Goal: Task Accomplishment & Management: Complete application form

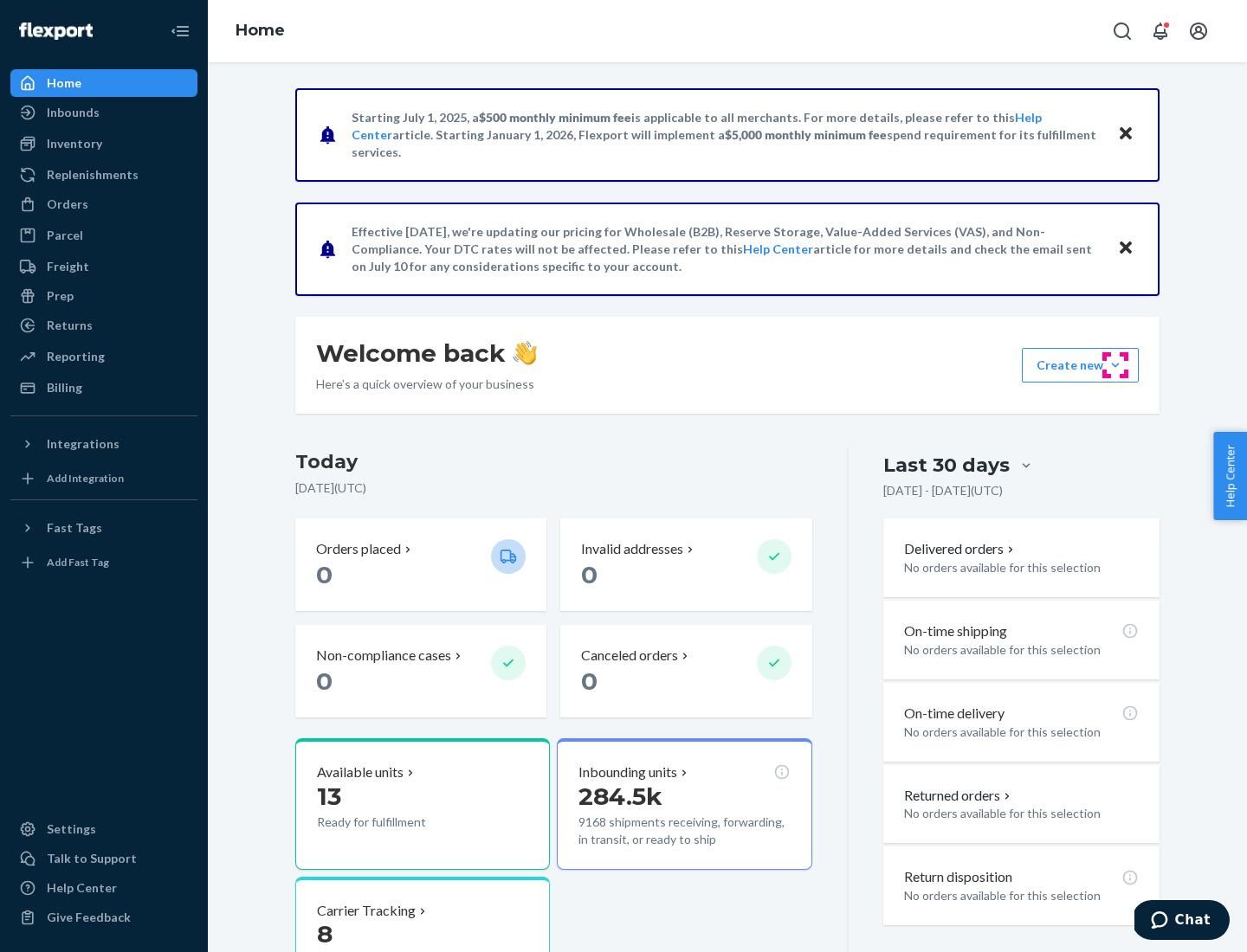
click at [1115, 365] on button "Create new Create new inbound Create new order Create new product" at bounding box center [1080, 365] width 117 height 35
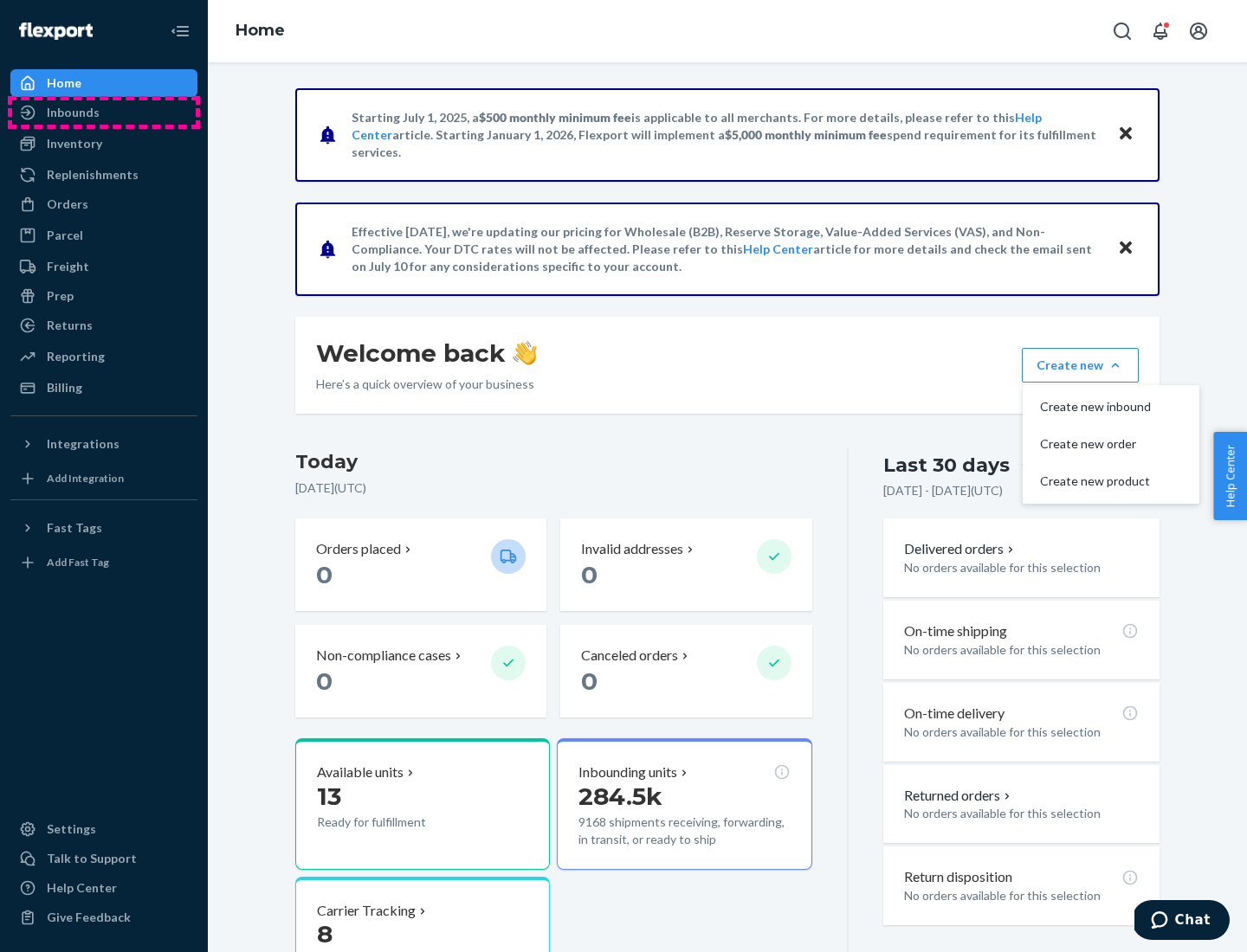
click at [104, 113] on div "Inbounds" at bounding box center [104, 112] width 184 height 24
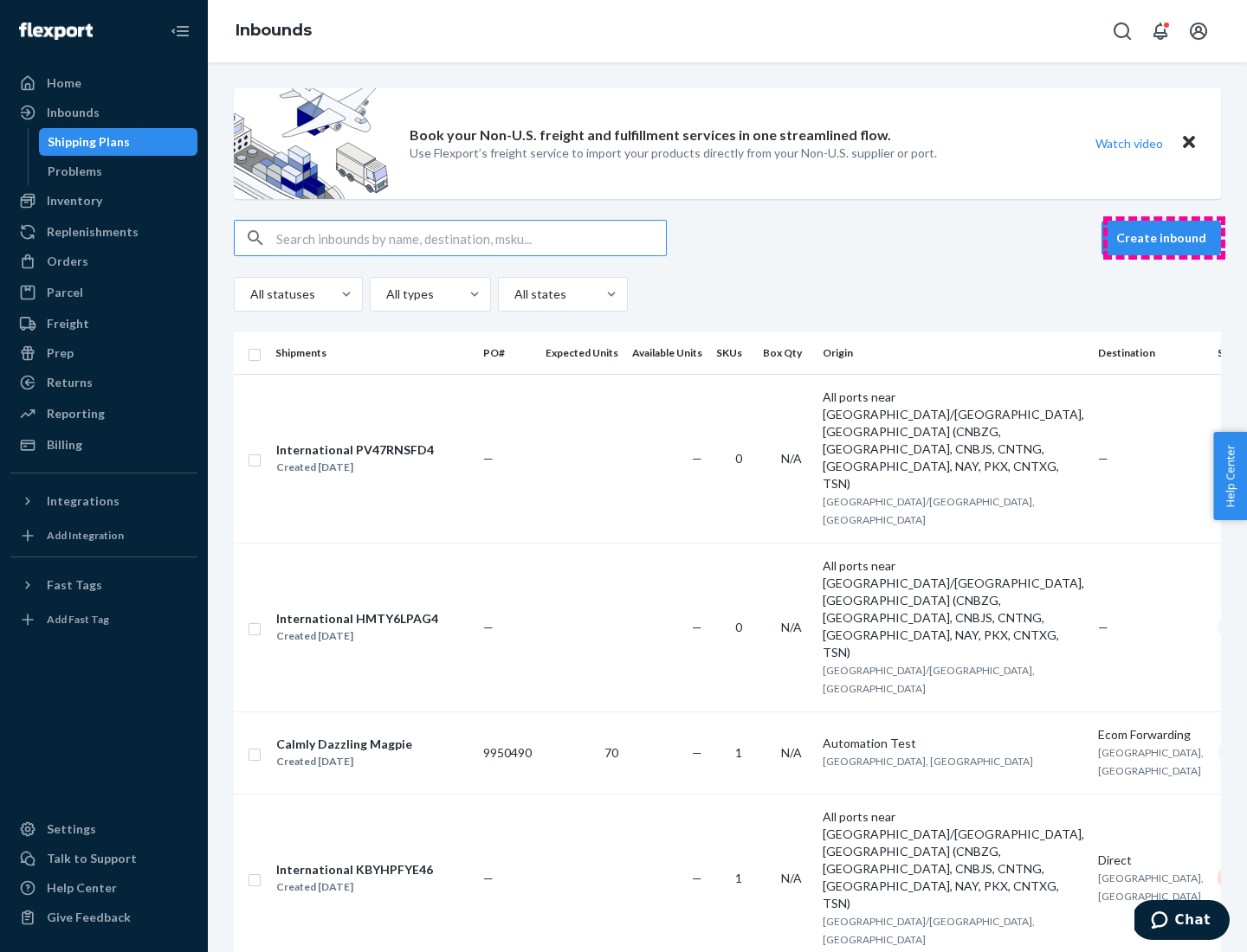
click at [1164, 238] on button "Create inbound" at bounding box center [1160, 238] width 119 height 35
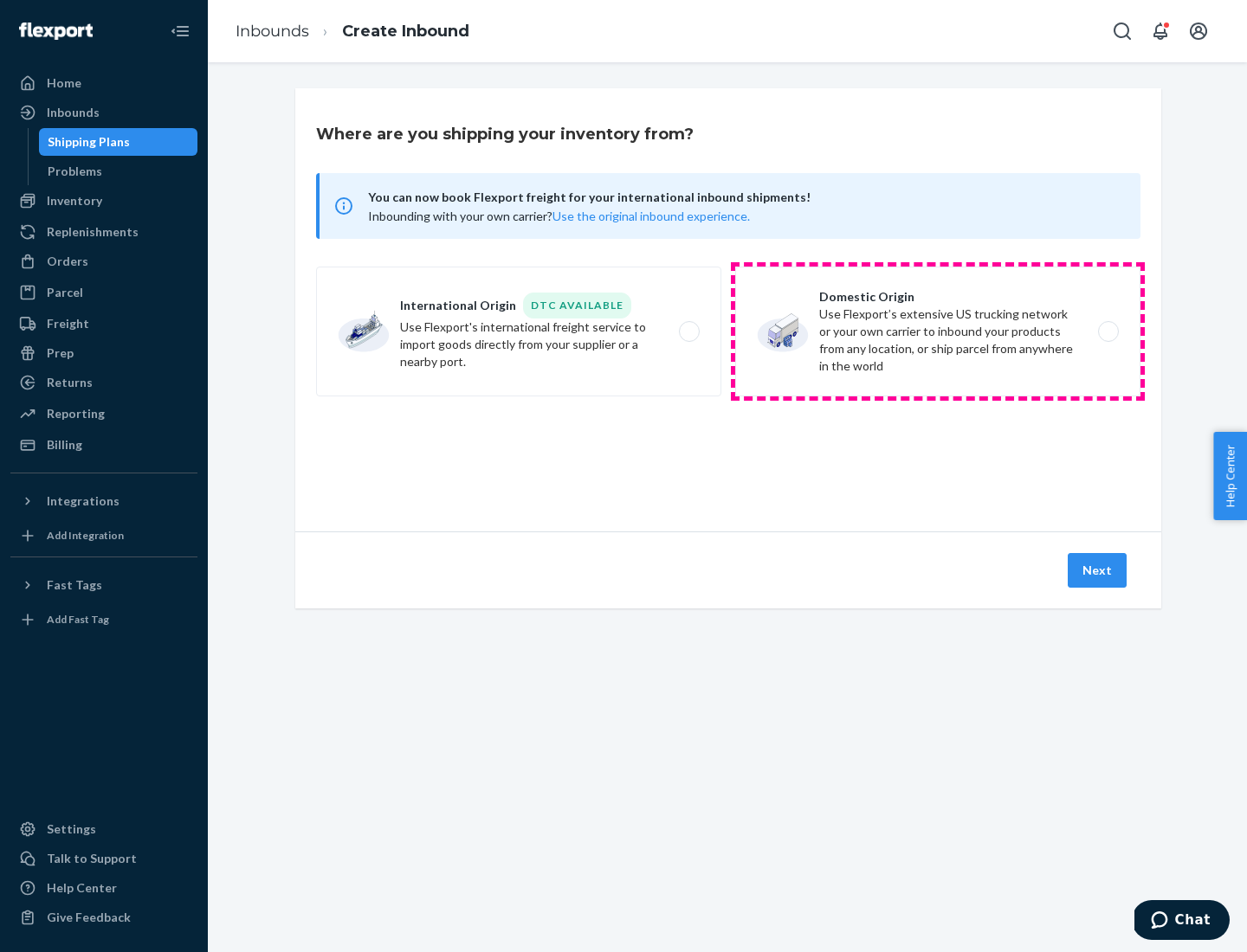
click at [937, 331] on label "Domestic Origin Use Flexport’s extensive US trucking network or your own carrie…" at bounding box center [937, 331] width 406 height 130
click at [1107, 331] on input "Domestic Origin Use Flexport’s extensive US trucking network or your own carrie…" at bounding box center [1113, 332] width 12 height 12
radio input "true"
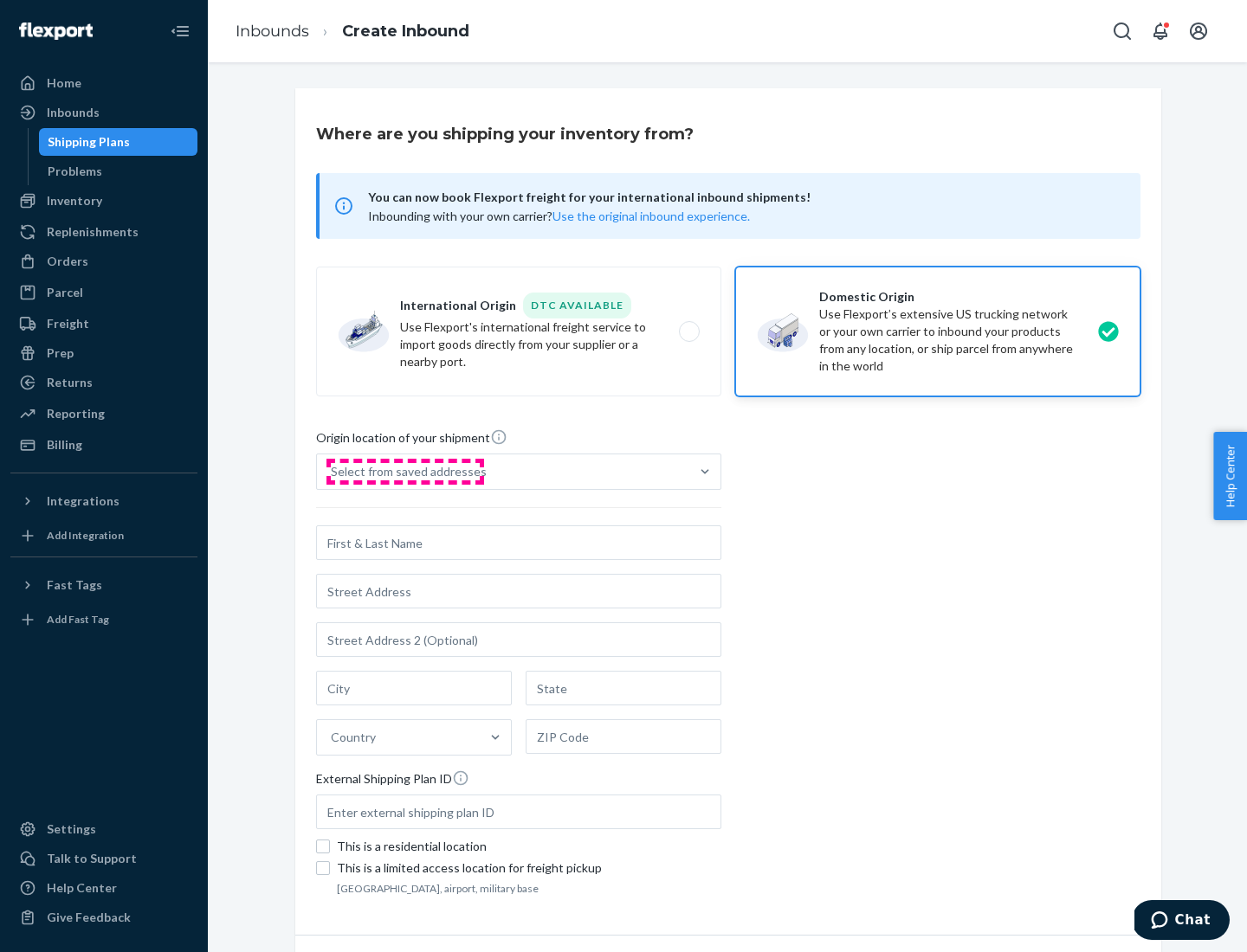
click at [405, 472] on div "Select from saved addresses" at bounding box center [408, 471] width 156 height 17
click at [332, 472] on input "Select from saved addresses" at bounding box center [331, 471] width 2 height 17
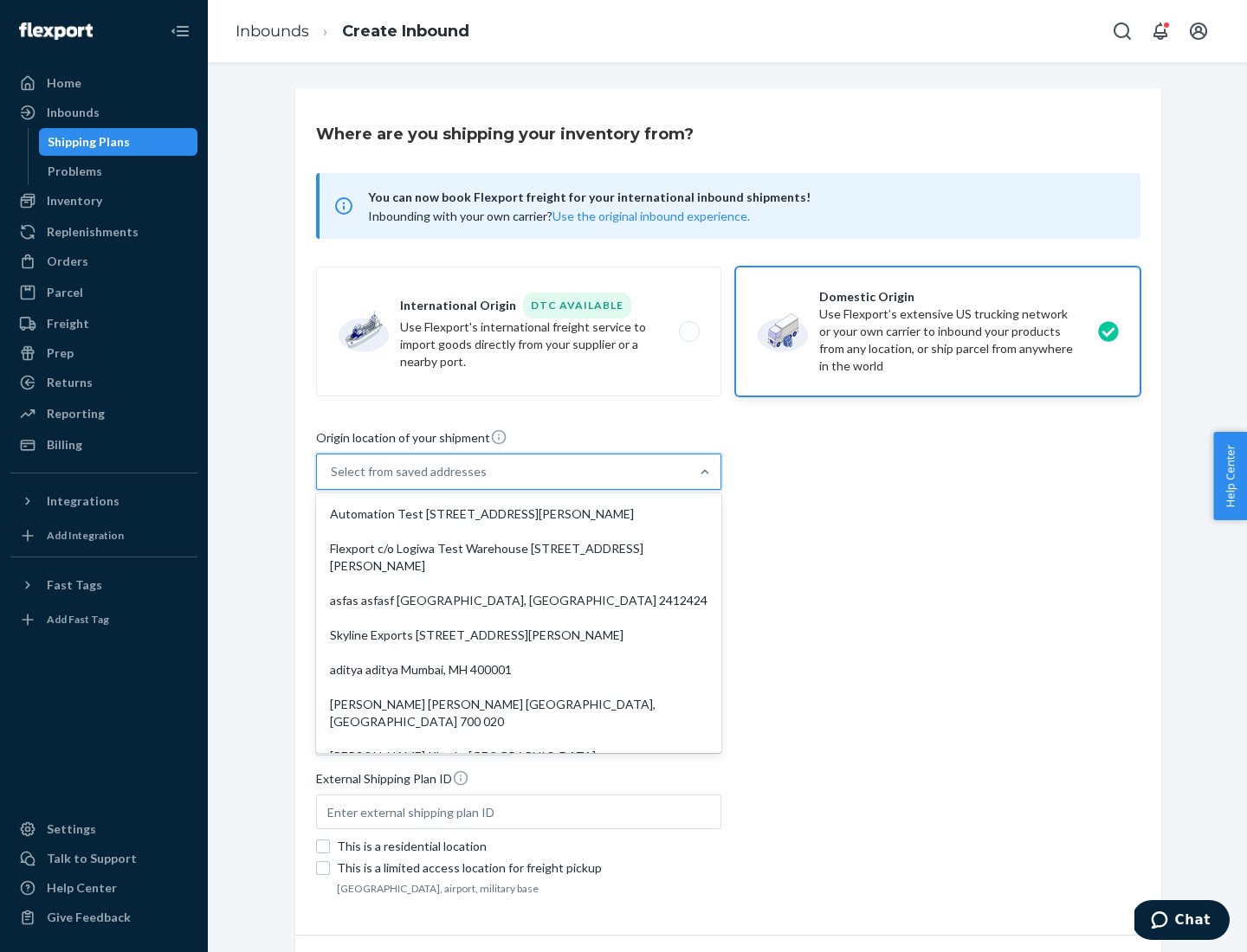
scroll to position [7, 0]
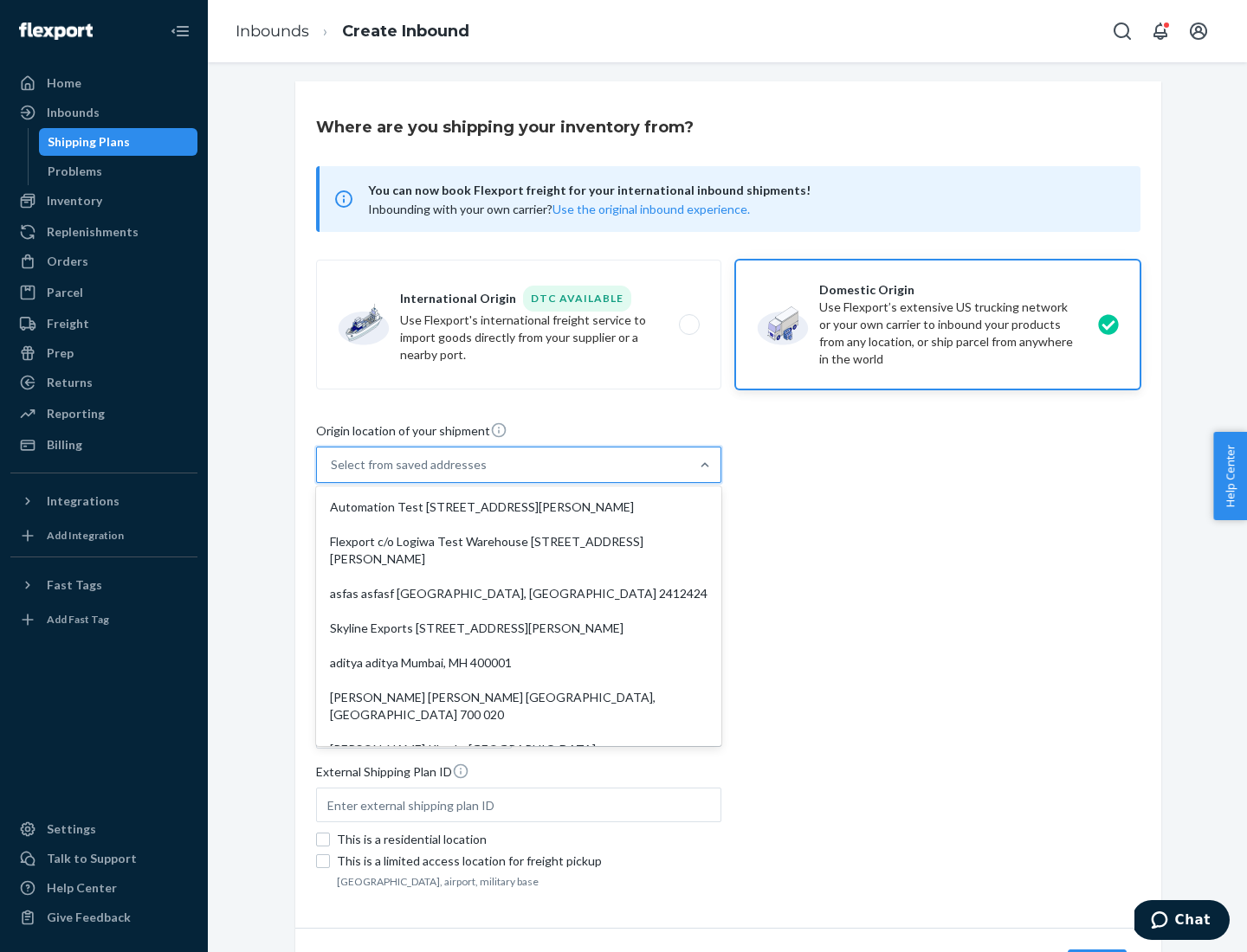
click at [518, 507] on div "Automation Test [STREET_ADDRESS][PERSON_NAME]" at bounding box center [518, 506] width 398 height 35
click at [332, 473] on input "option Automation Test [STREET_ADDRESS][PERSON_NAME]. 9 results available. Use …" at bounding box center [331, 464] width 2 height 17
type input "Automation Test"
type input "9th Floor"
type input "[GEOGRAPHIC_DATA]"
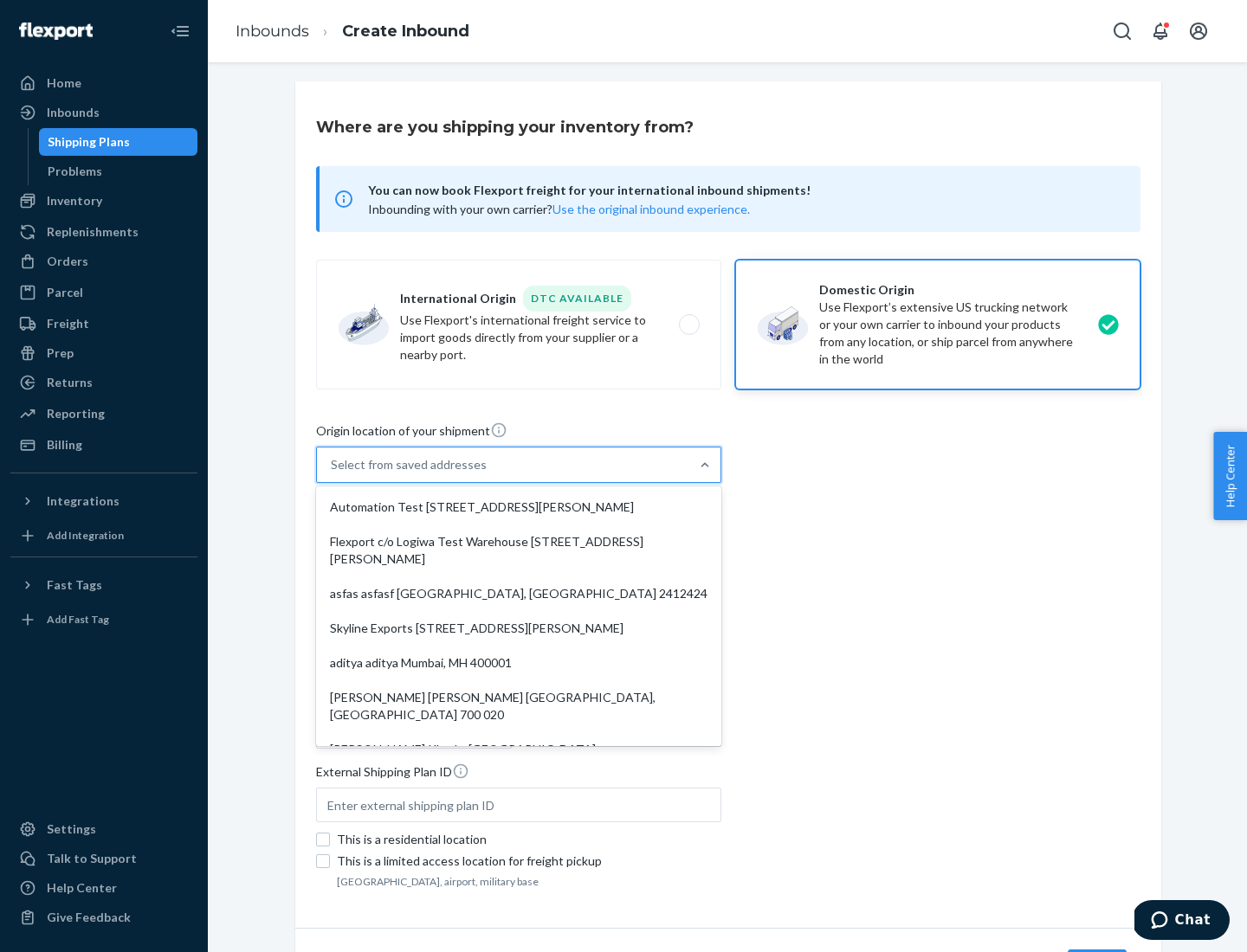
type input "CA"
type input "94104"
type input "[STREET_ADDRESS][PERSON_NAME]"
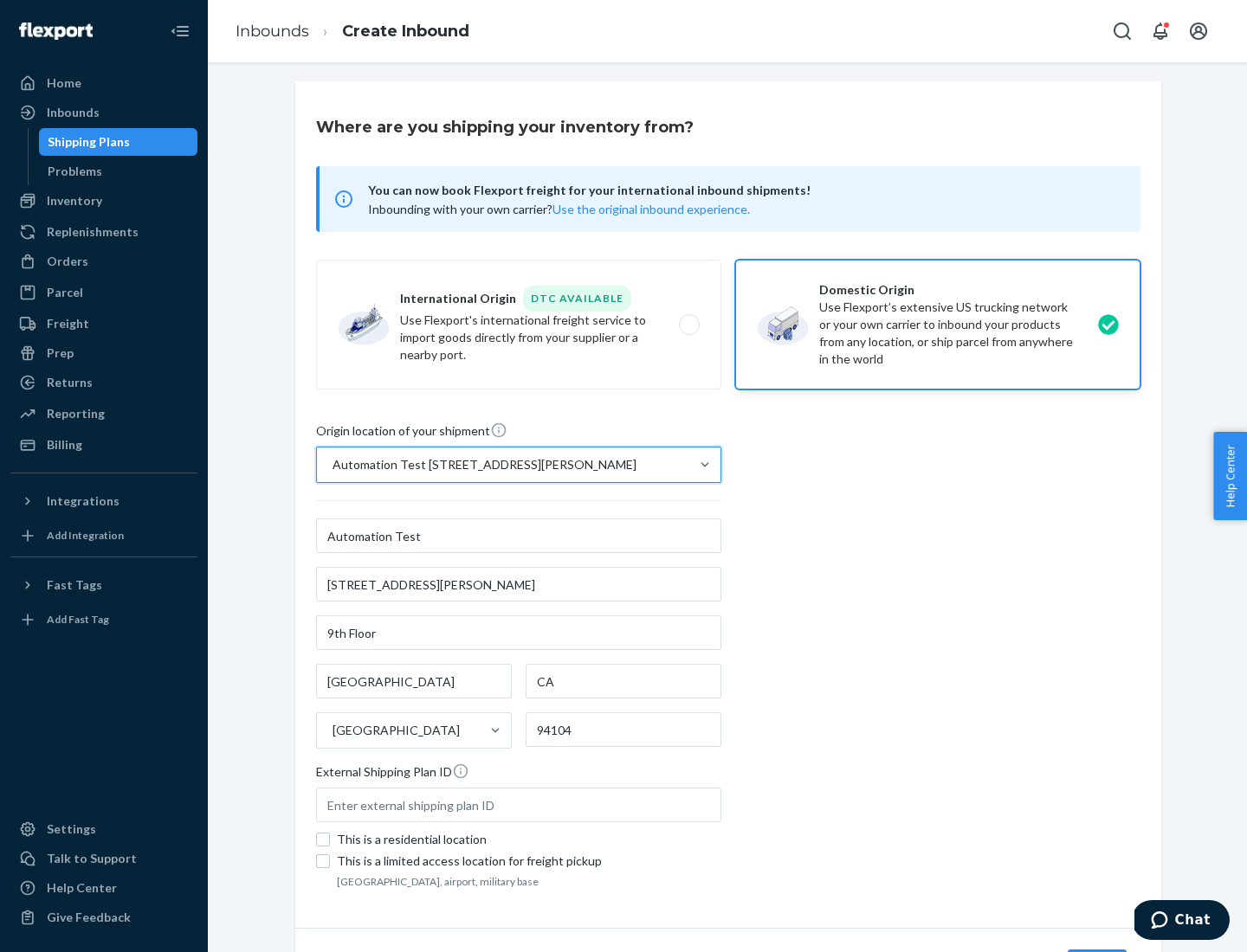
scroll to position [101, 0]
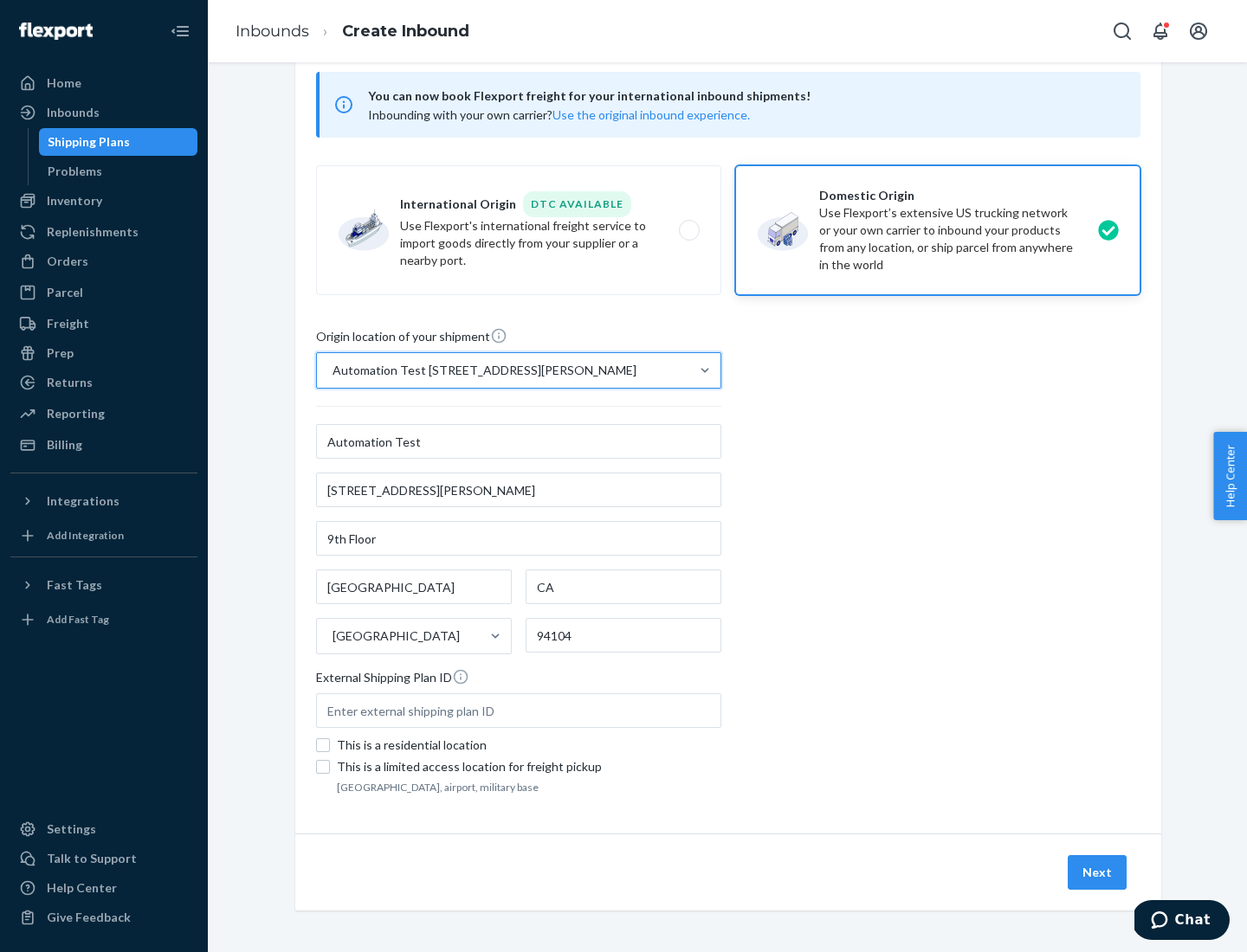
click at [1098, 872] on button "Next" at bounding box center [1097, 871] width 59 height 35
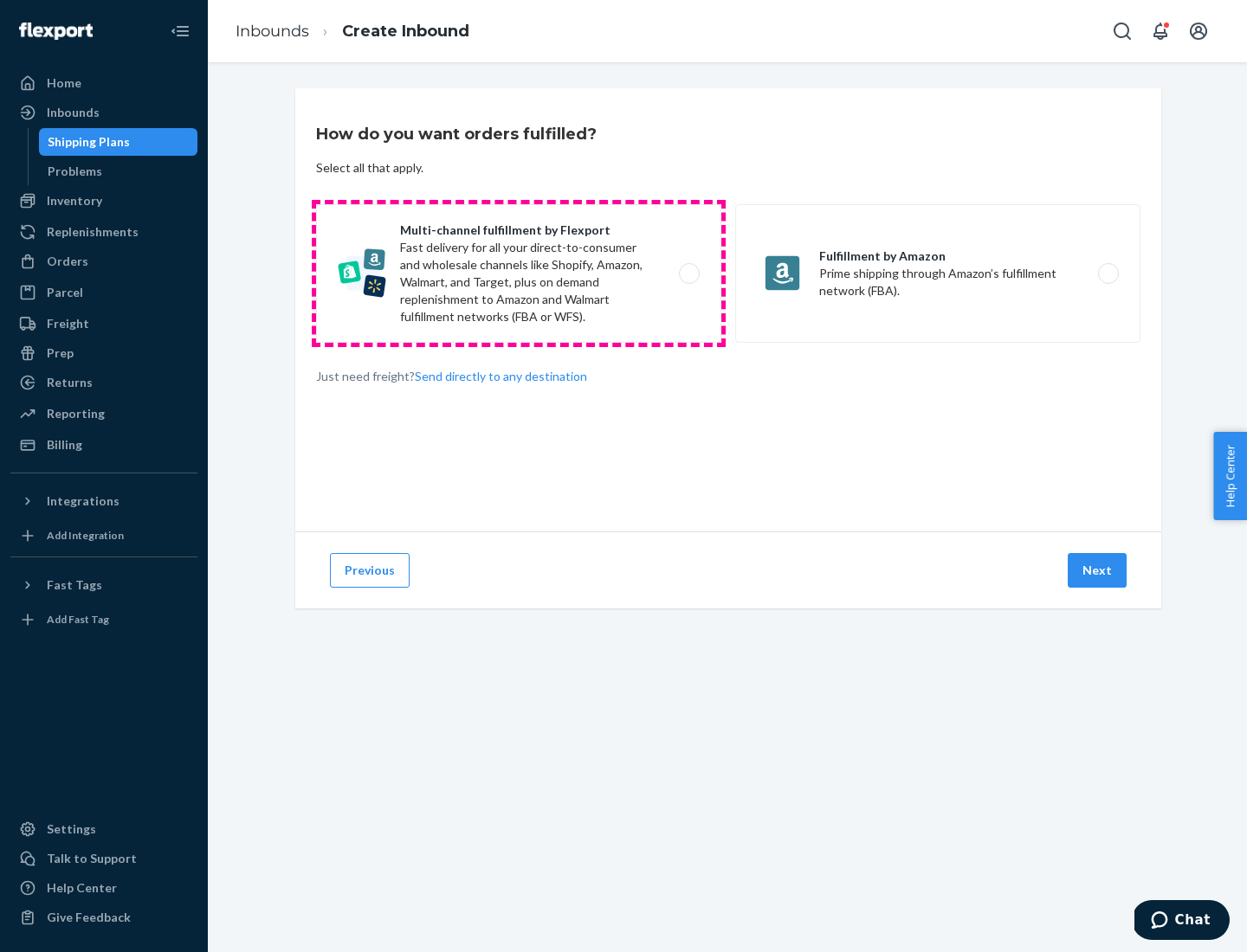
click at [518, 274] on label "Multi-channel fulfillment by Flexport Fast delivery for all your direct-to-cons…" at bounding box center [518, 273] width 406 height 139
click at [688, 274] on input "Multi-channel fulfillment by Flexport Fast delivery for all your direct-to-cons…" at bounding box center [694, 274] width 12 height 12
radio input "true"
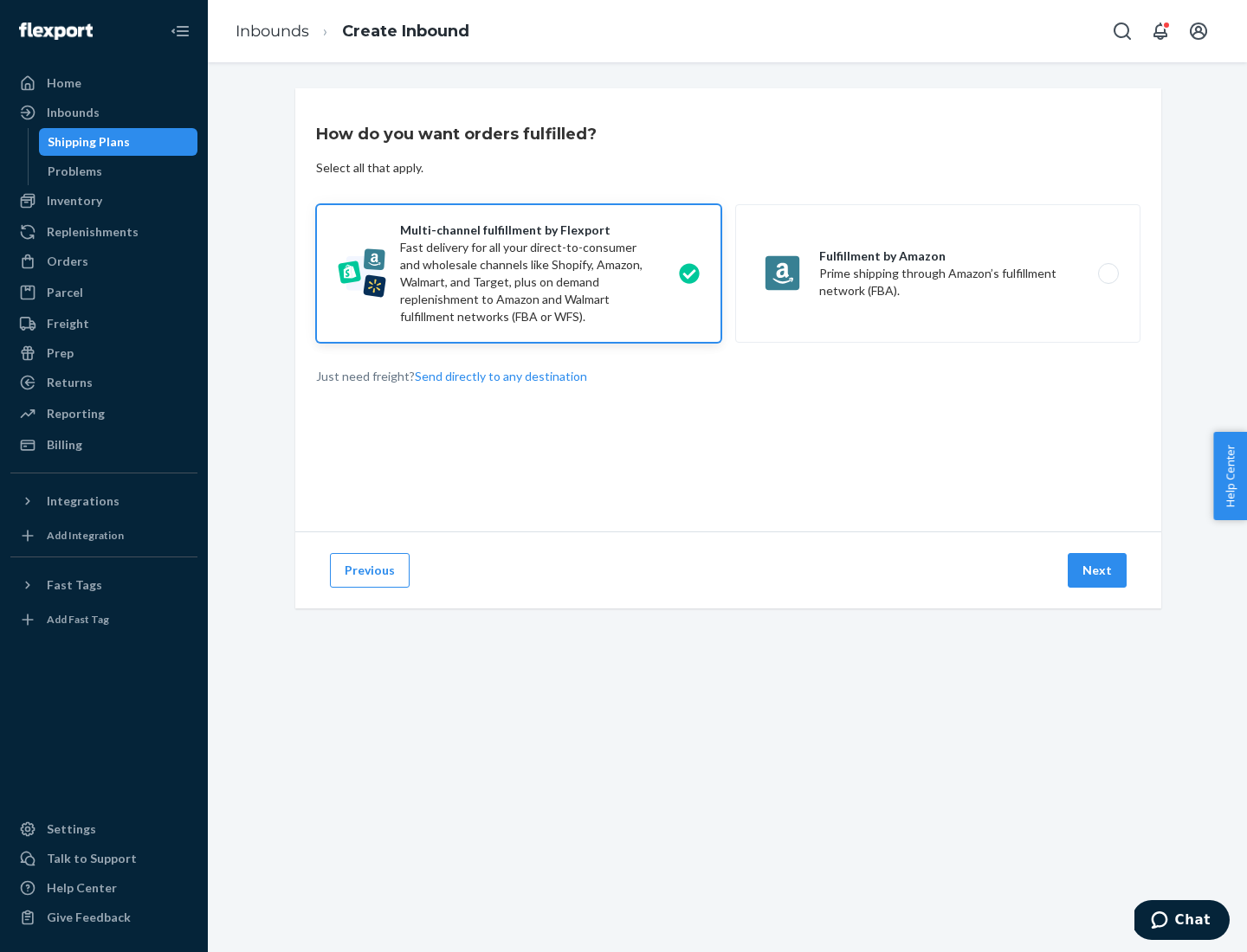
click at [1098, 570] on button "Next" at bounding box center [1097, 570] width 59 height 35
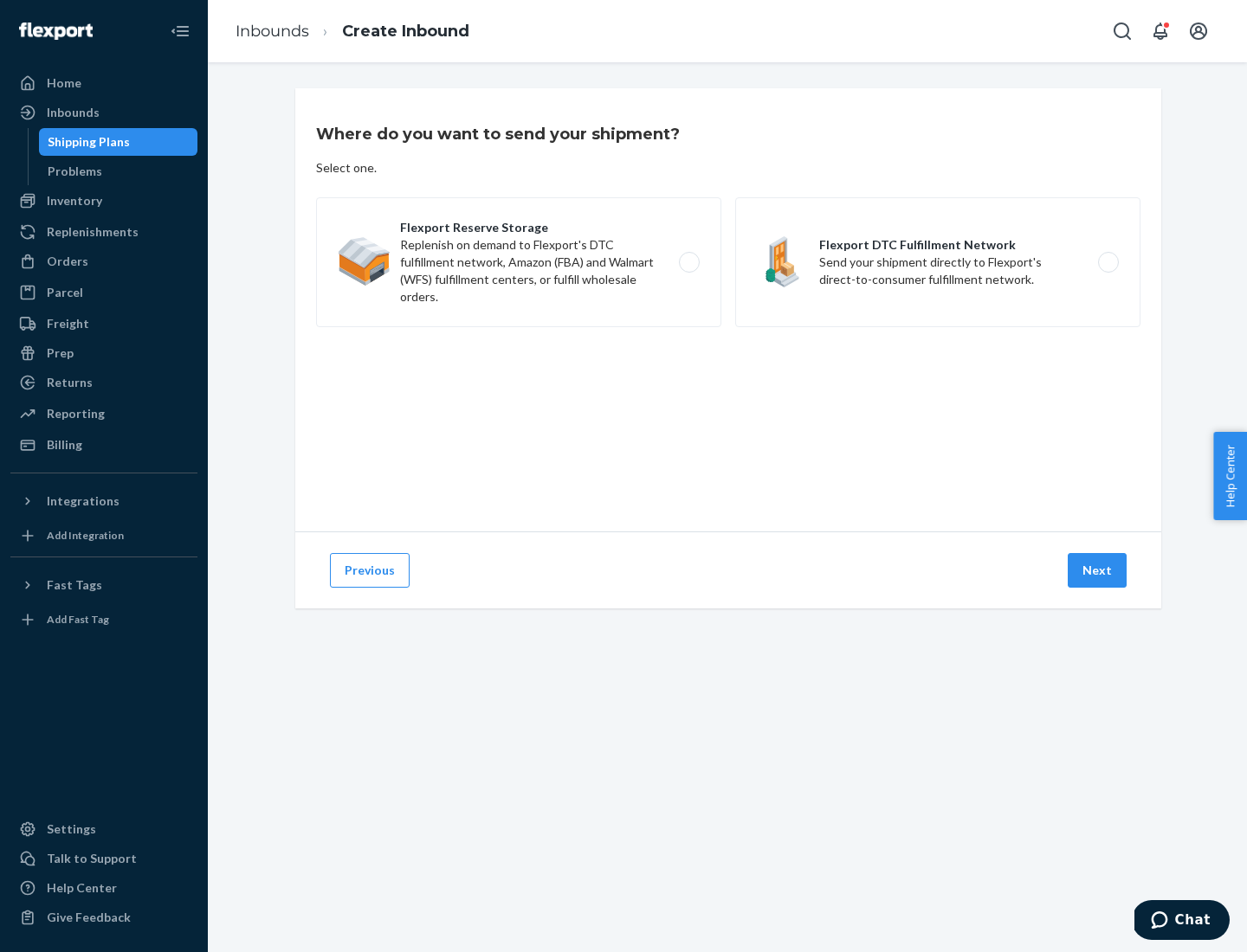
click at [937, 262] on label "Flexport DTC Fulfillment Network Send your shipment directly to Flexport's dire…" at bounding box center [937, 261] width 406 height 130
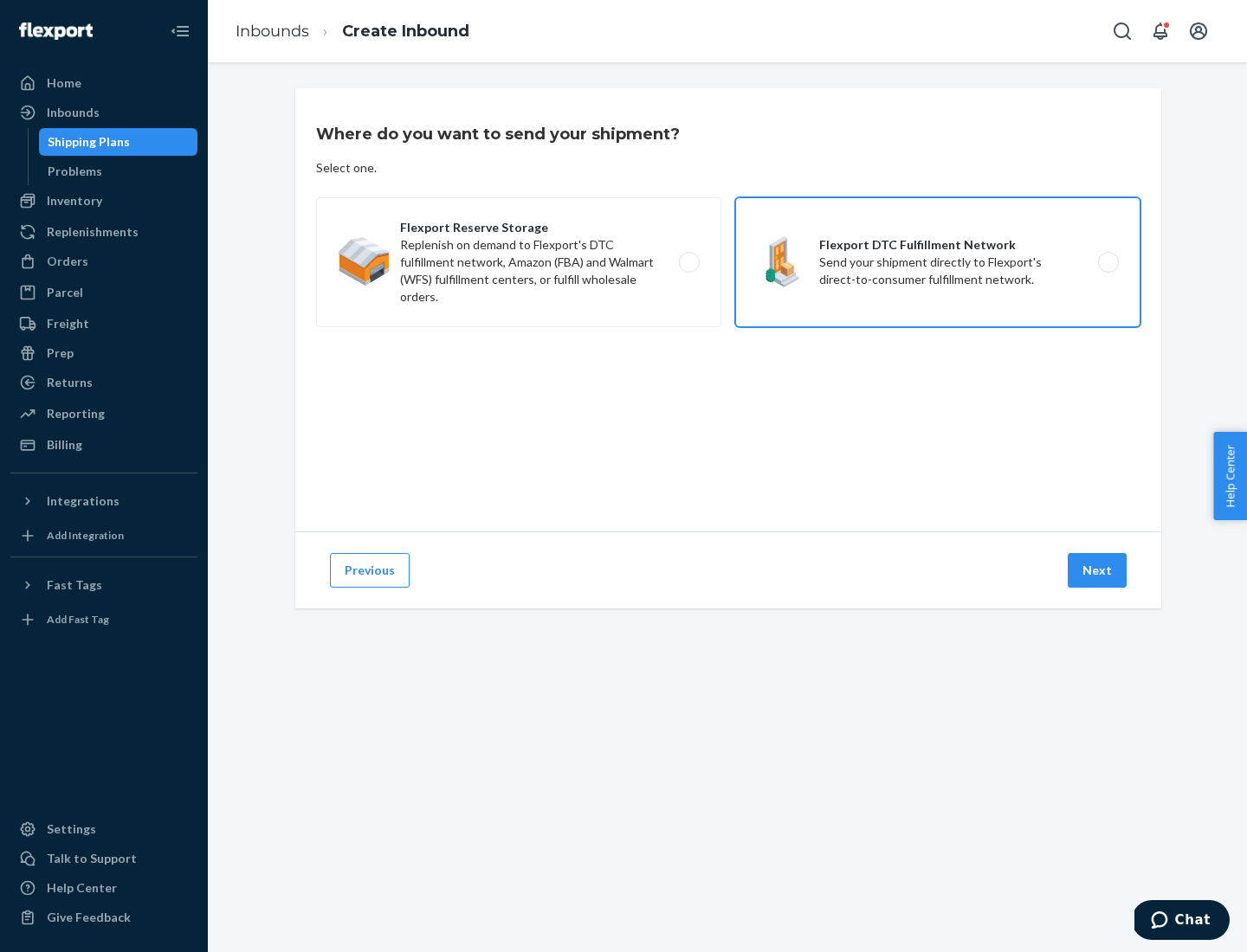
click at [1107, 262] on input "Flexport DTC Fulfillment Network Send your shipment directly to Flexport's dire…" at bounding box center [1113, 262] width 12 height 12
radio input "true"
click at [1098, 570] on button "Next" at bounding box center [1097, 570] width 59 height 35
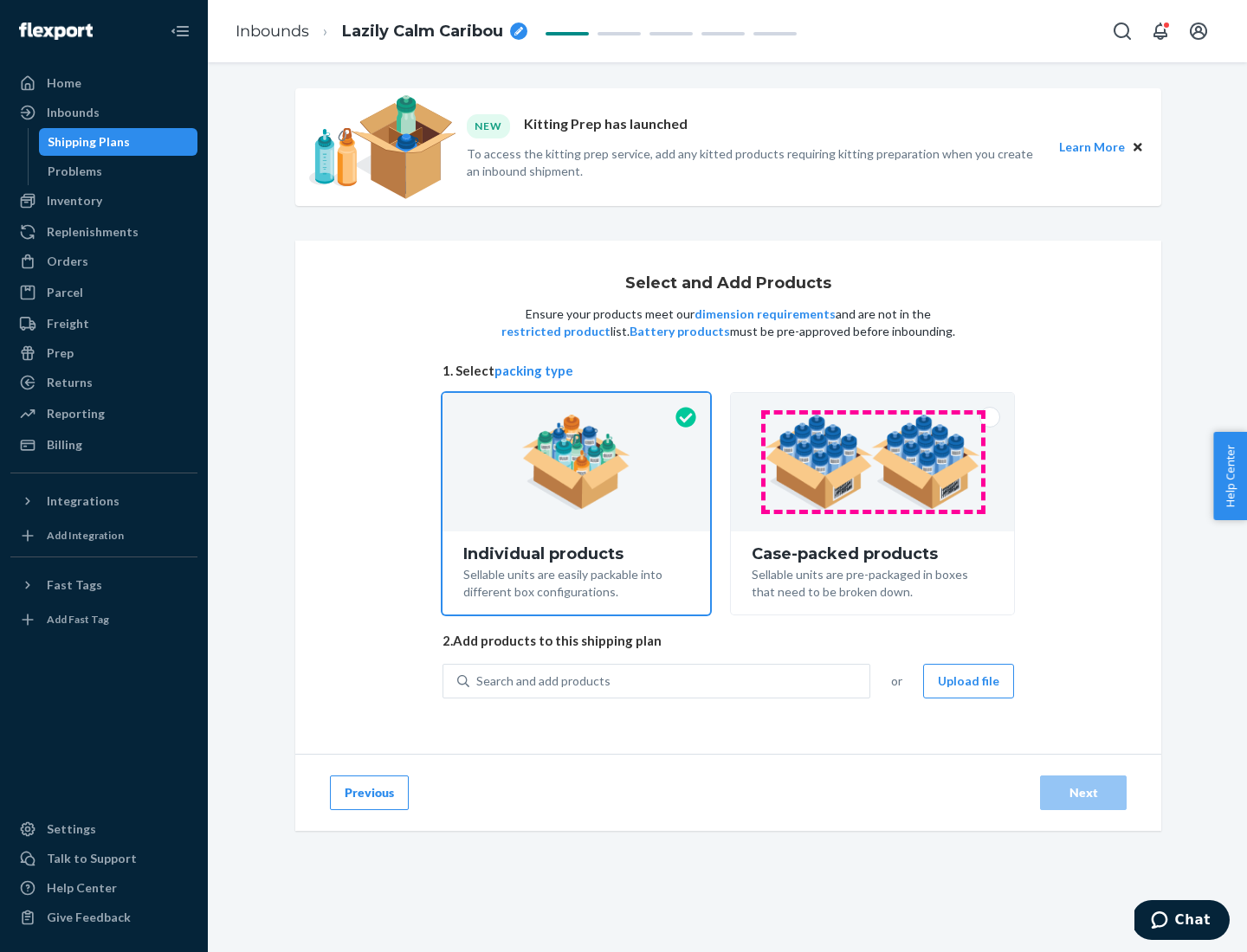
click at [873, 462] on img at bounding box center [872, 462] width 216 height 95
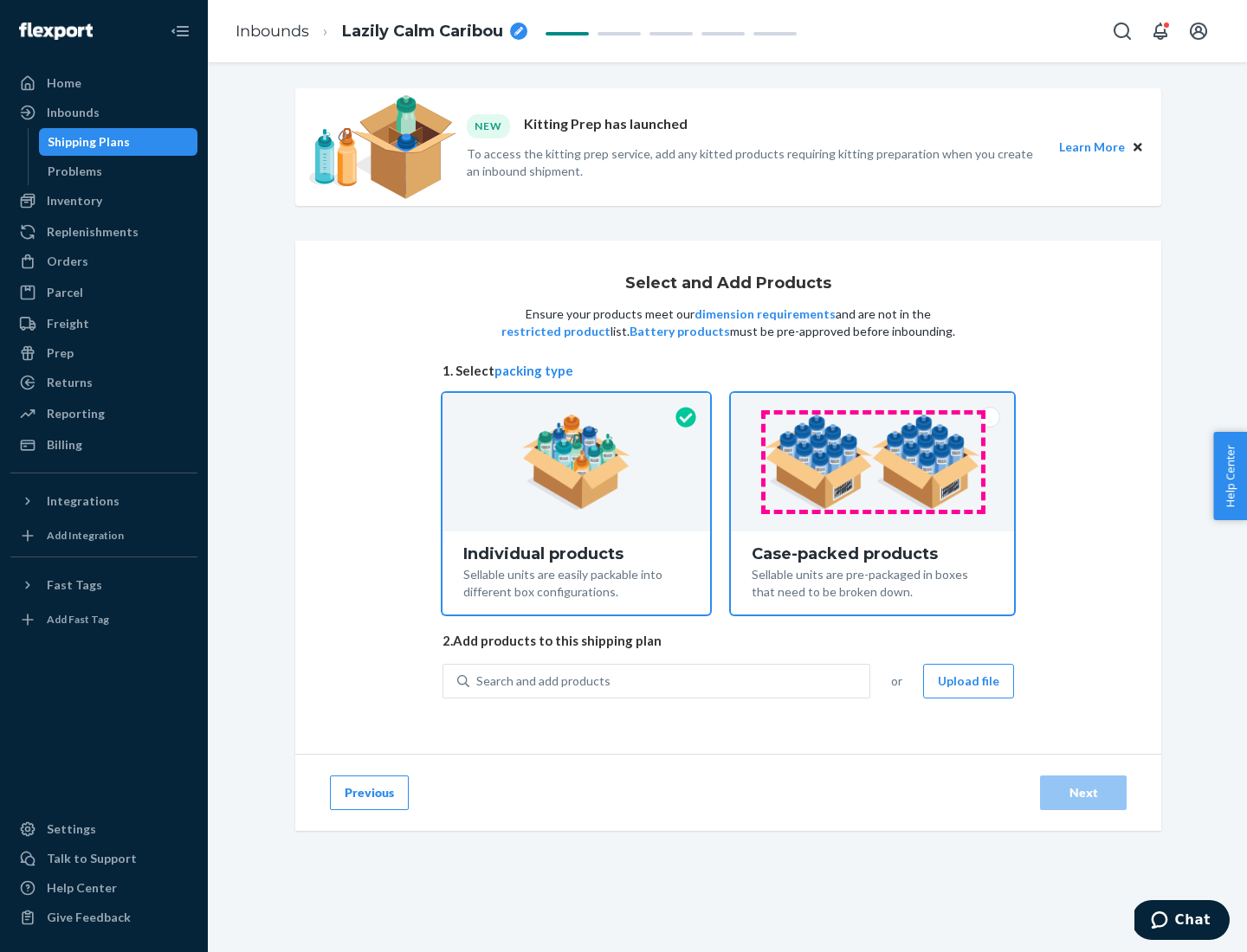
click at [873, 404] on input "Case-packed products Sellable units are pre-packaged in boxes that need to be b…" at bounding box center [872, 398] width 12 height 12
radio input "true"
radio input "false"
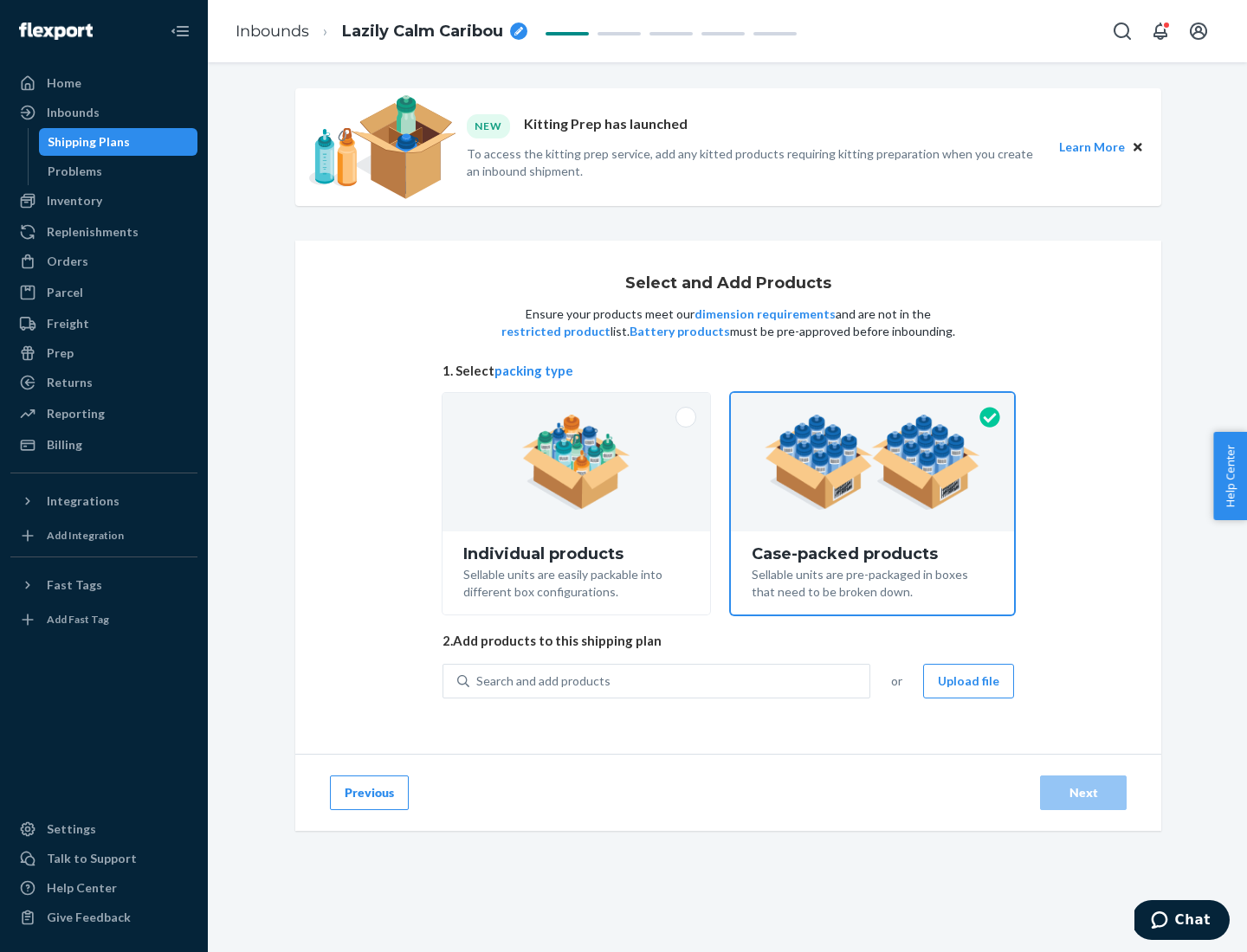
click at [670, 680] on div "Search and add products" at bounding box center [669, 681] width 400 height 31
click at [478, 680] on input "Search and add products" at bounding box center [477, 680] width 2 height 17
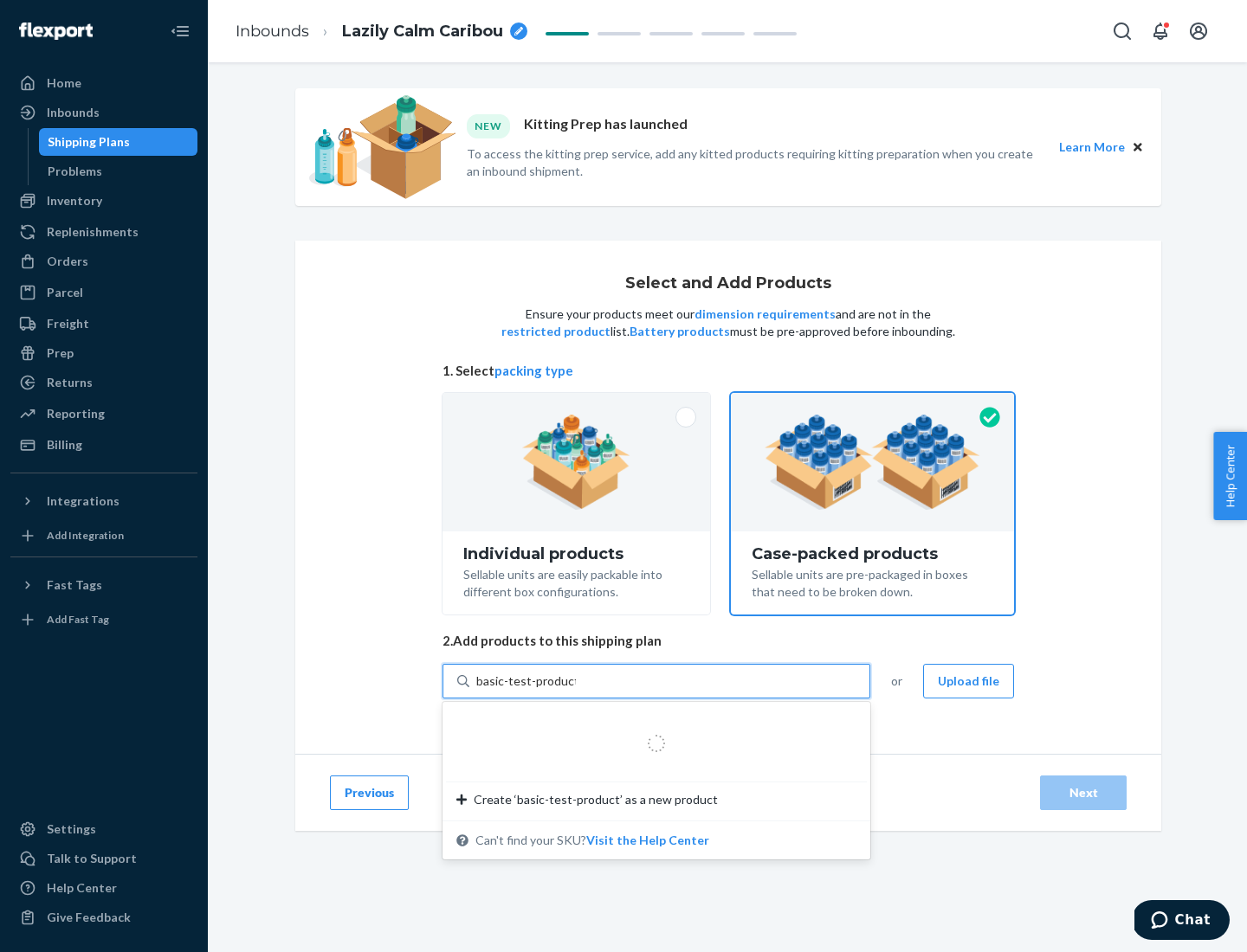
type input "basic-test-product-1"
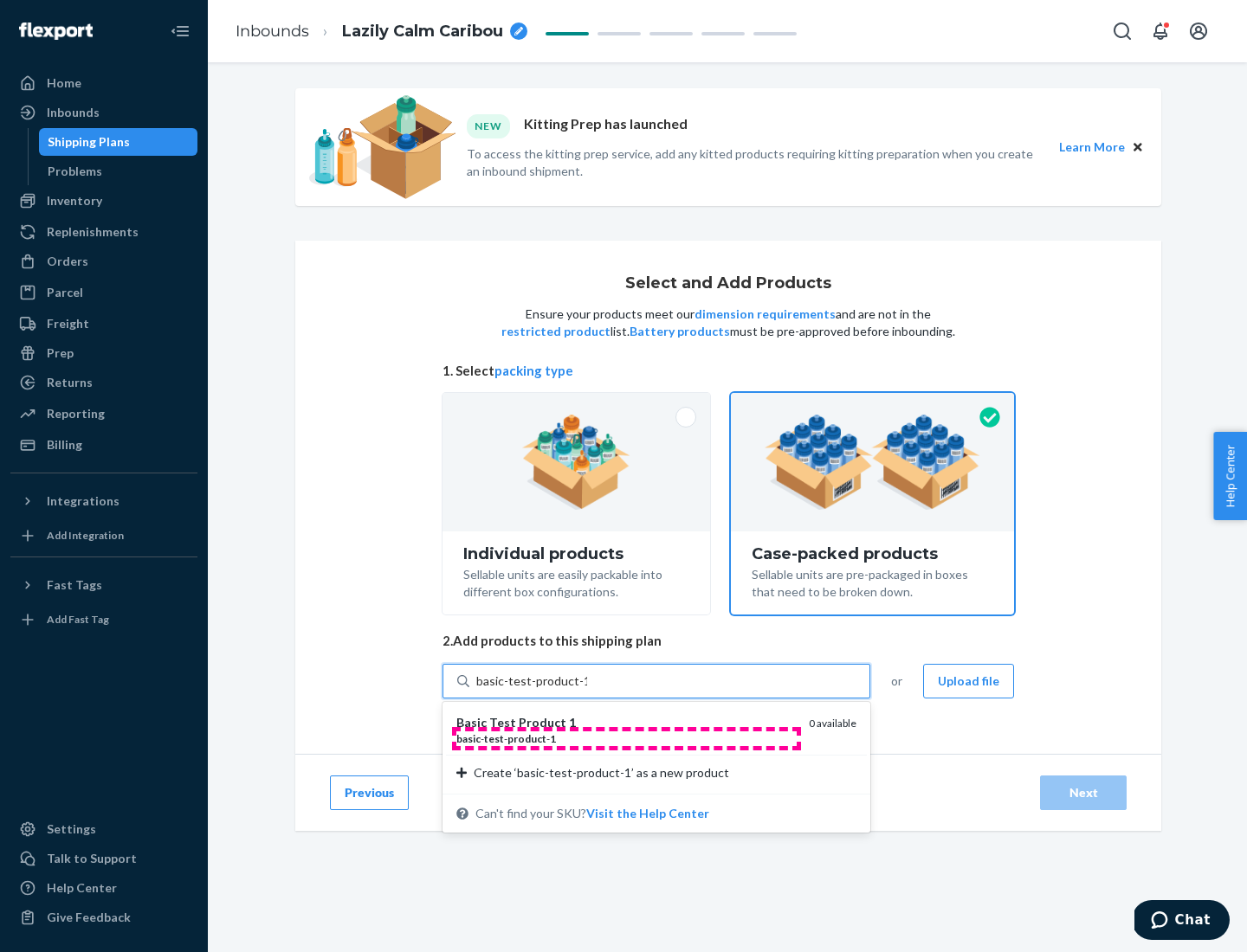
click at [626, 738] on div "basic - test - product - 1" at bounding box center [626, 738] width 338 height 14
click at [587, 690] on input "basic-test-product-1" at bounding box center [532, 680] width 111 height 17
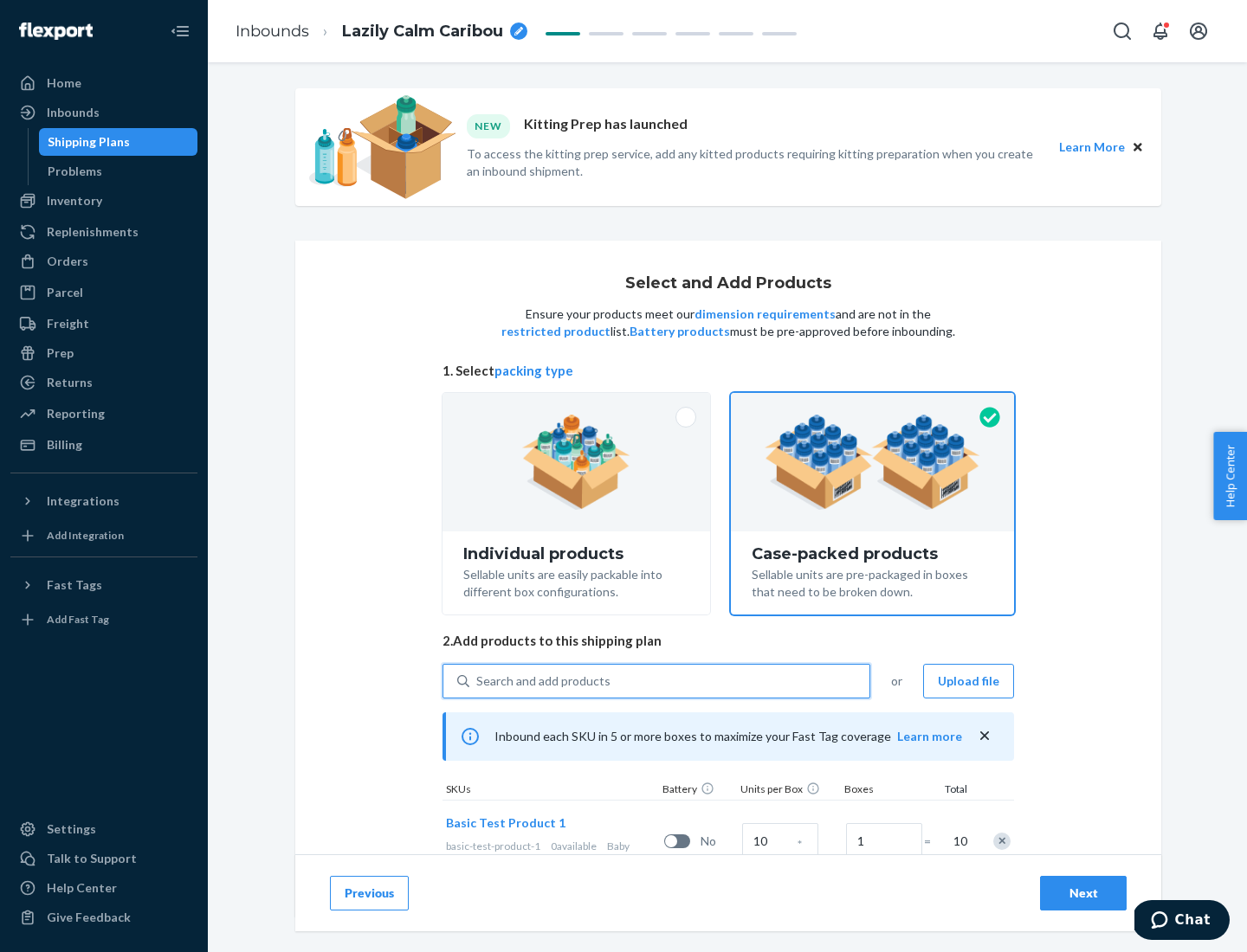
scroll to position [63, 0]
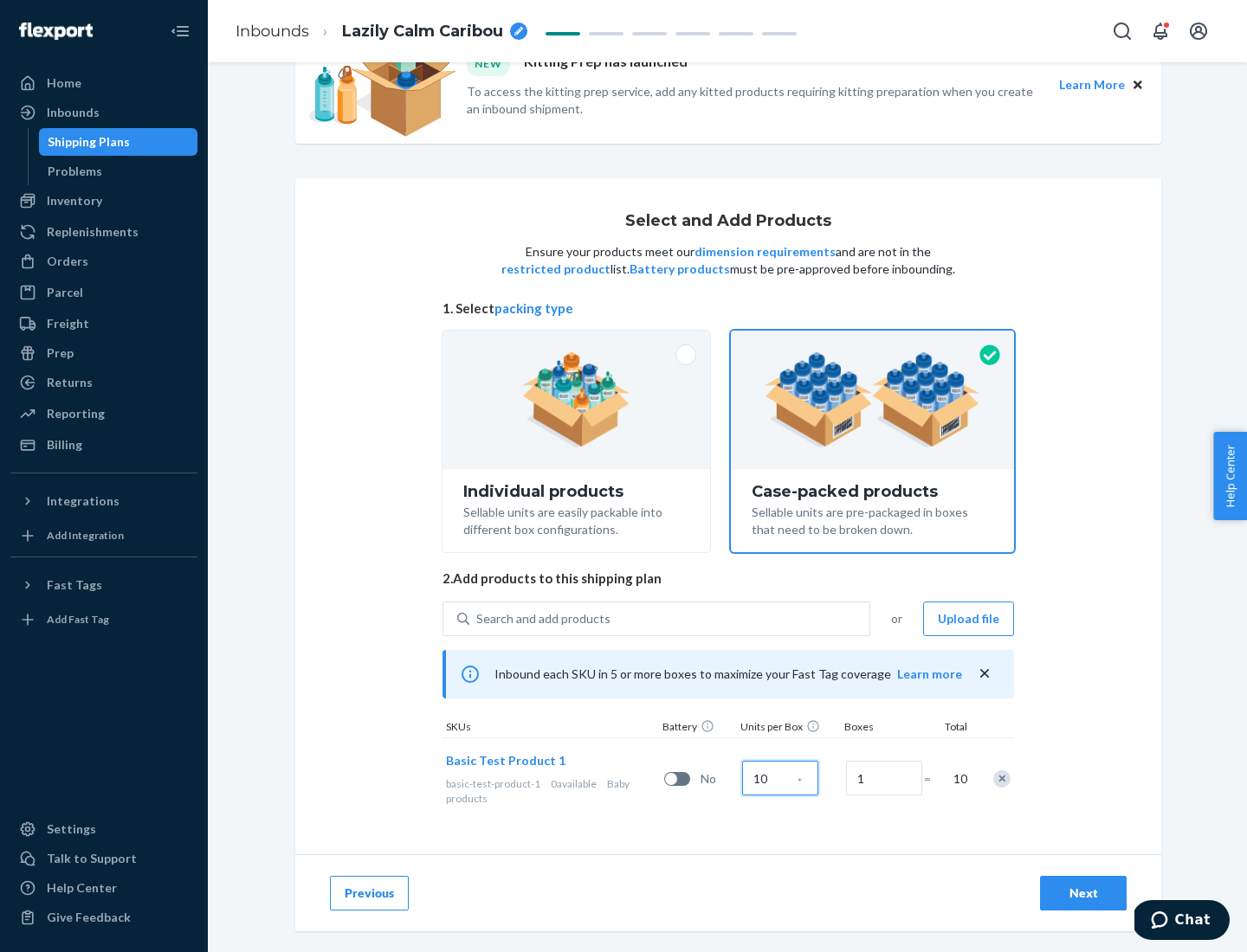
type input "10"
type input "7"
click at [1083, 893] on div "Next" at bounding box center [1083, 892] width 57 height 17
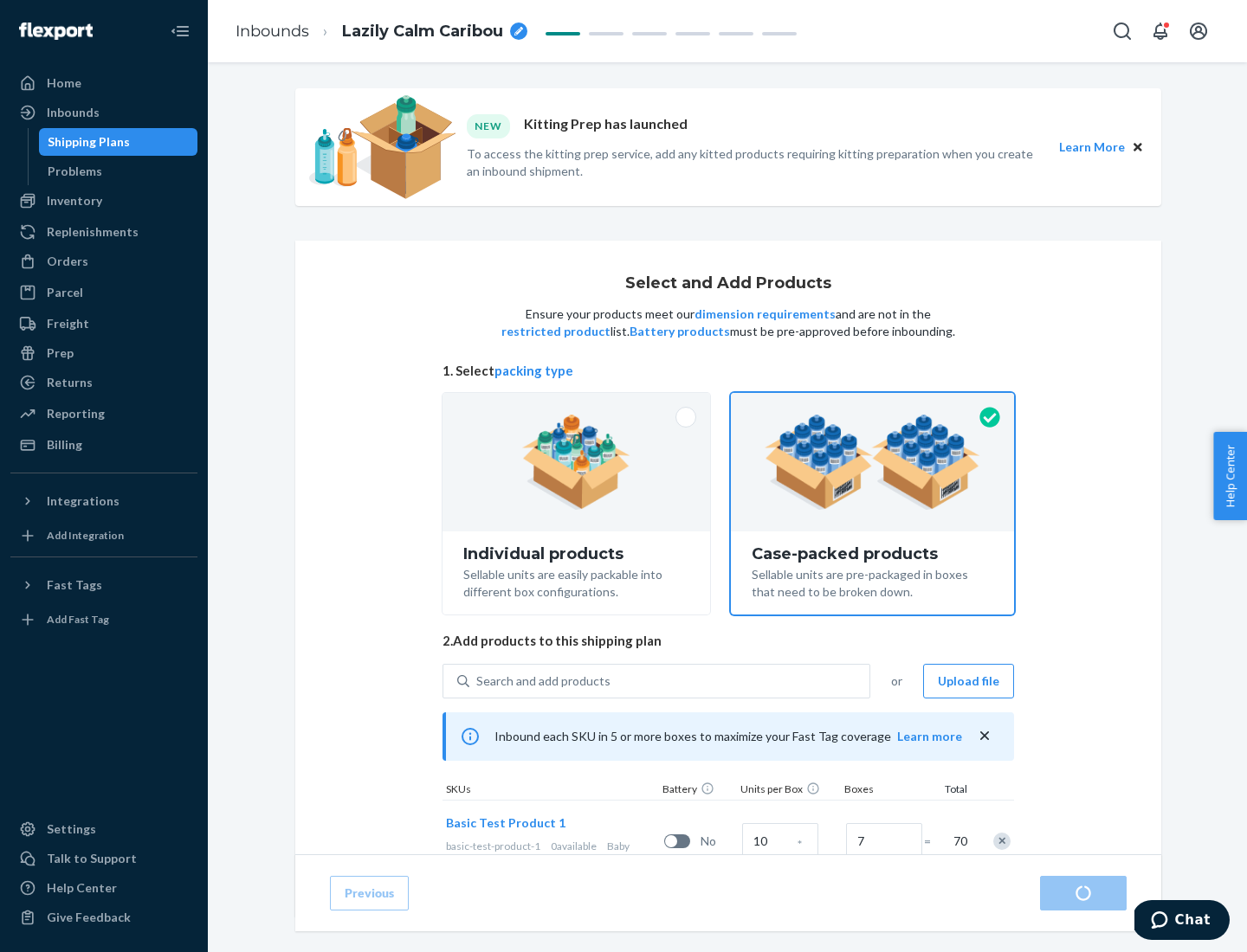
radio input "true"
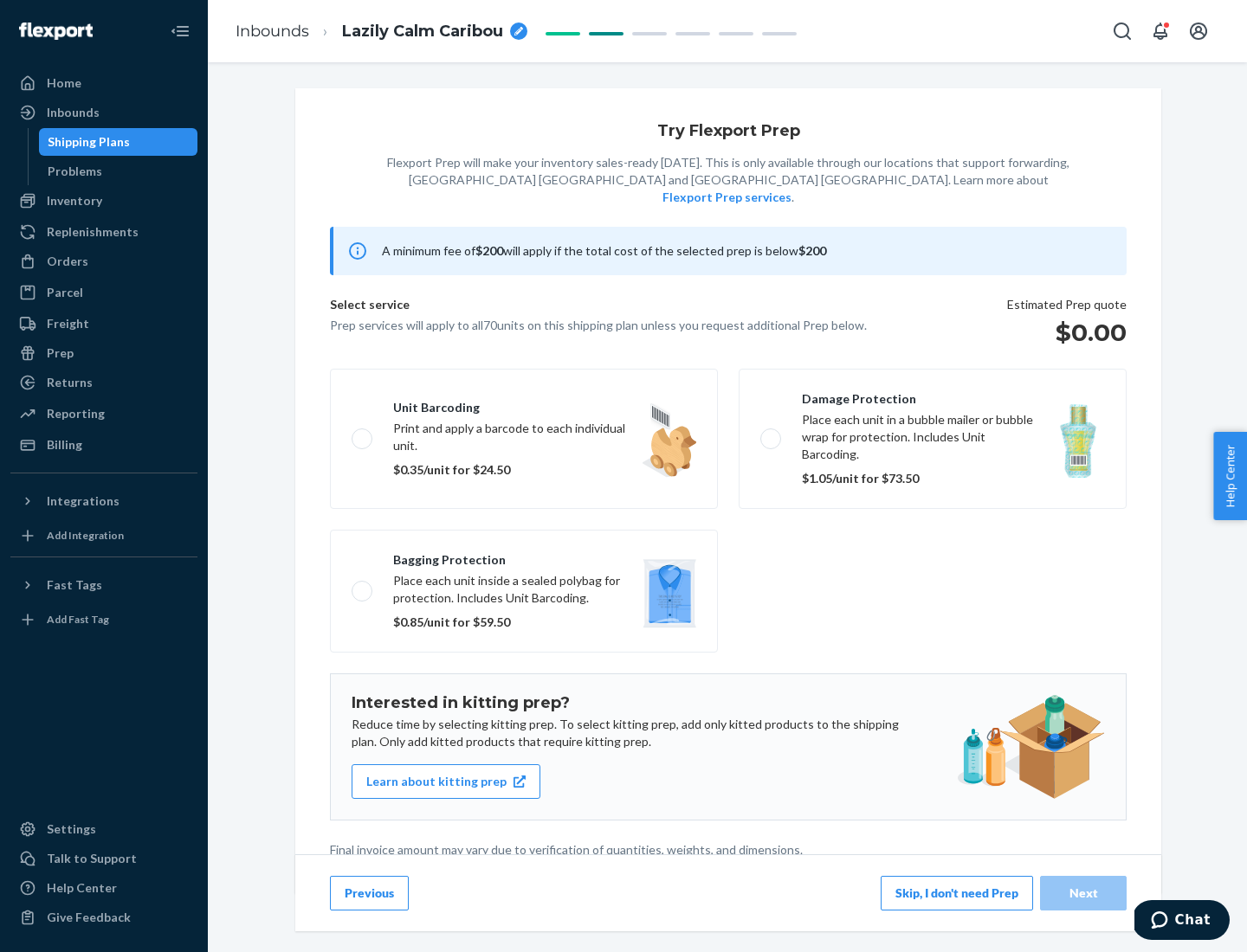
scroll to position [4, 0]
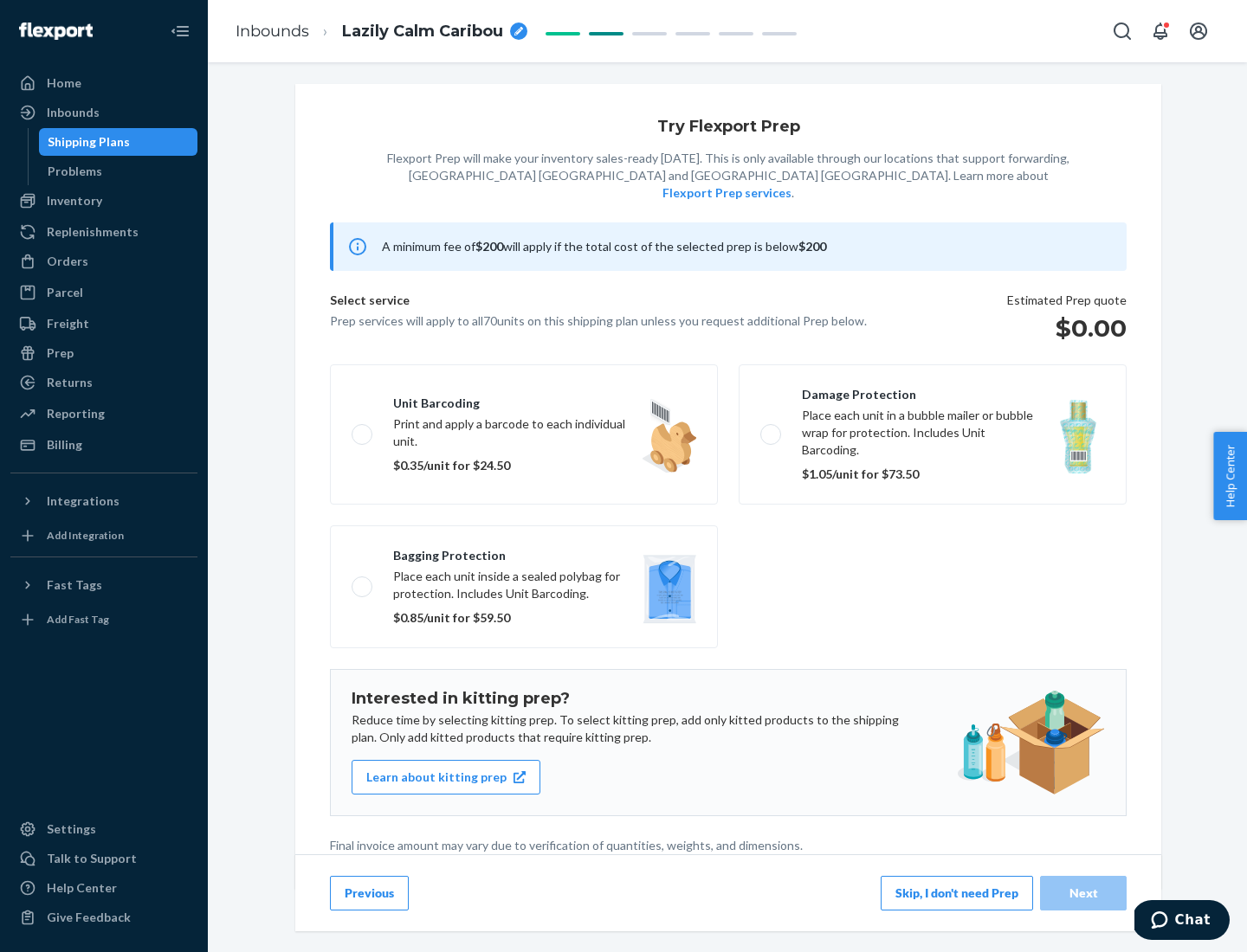
click at [524, 551] on label "Bagging protection Place each unit inside a sealed polybag for protection. Incl…" at bounding box center [523, 586] width 388 height 123
click at [363, 581] on input "Bagging protection Place each unit inside a sealed polybag for protection. Incl…" at bounding box center [357, 586] width 12 height 12
checkbox input "true"
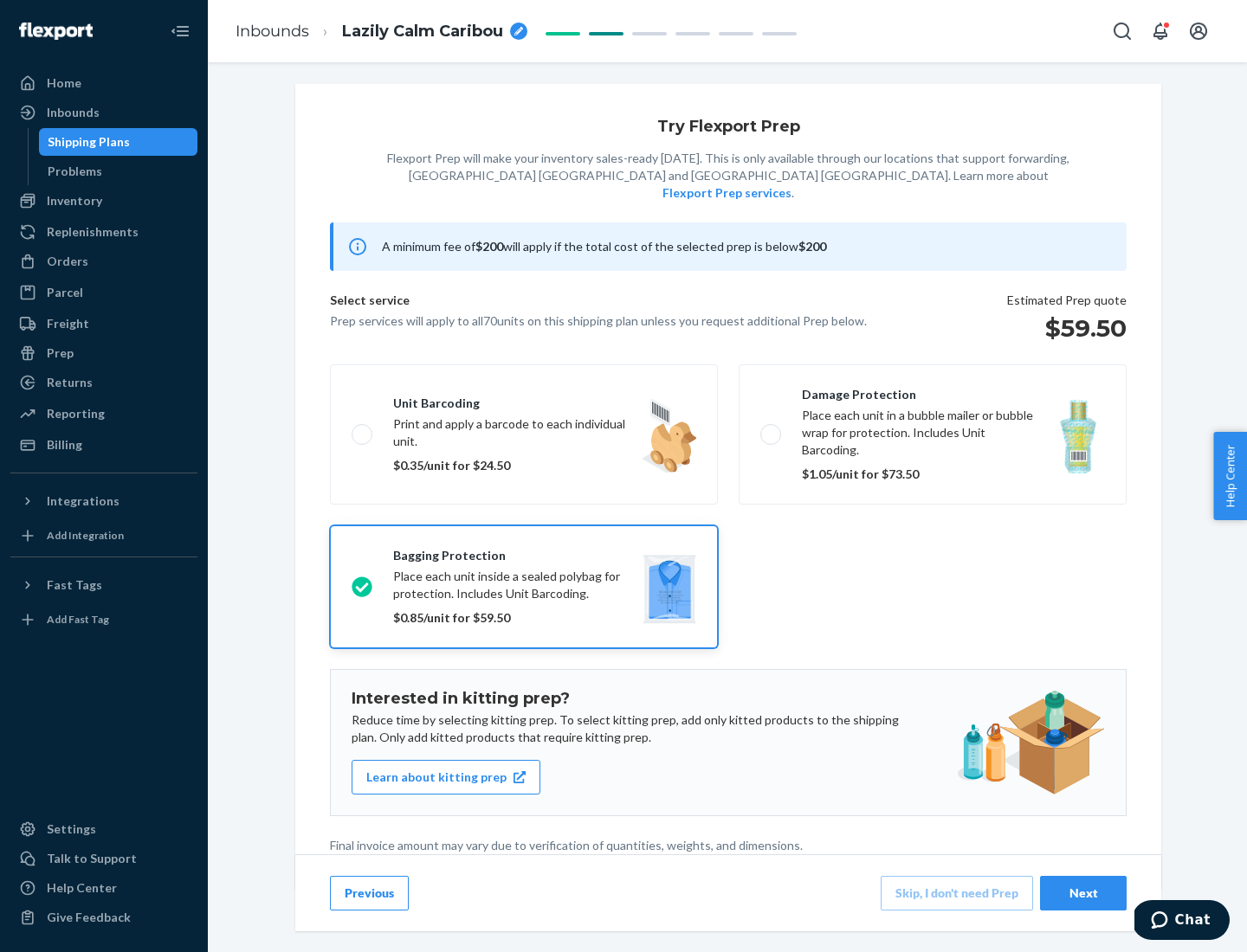
click at [1083, 892] on div "Next" at bounding box center [1083, 892] width 57 height 17
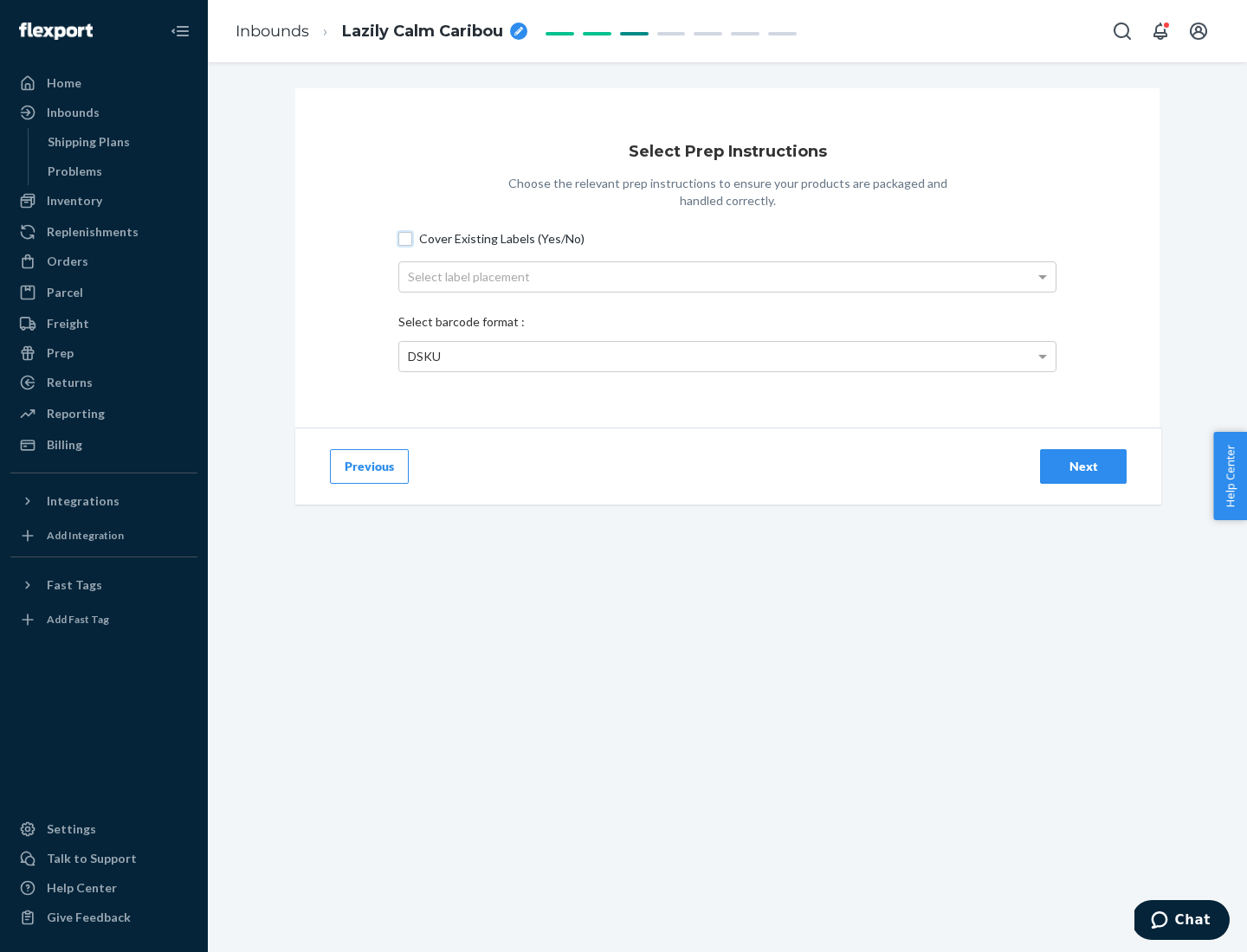
click at [406, 238] on input "Cover Existing Labels (Yes/No)" at bounding box center [405, 238] width 13 height 13
checkbox input "true"
click at [727, 276] on div "Select label placement" at bounding box center [727, 276] width 656 height 30
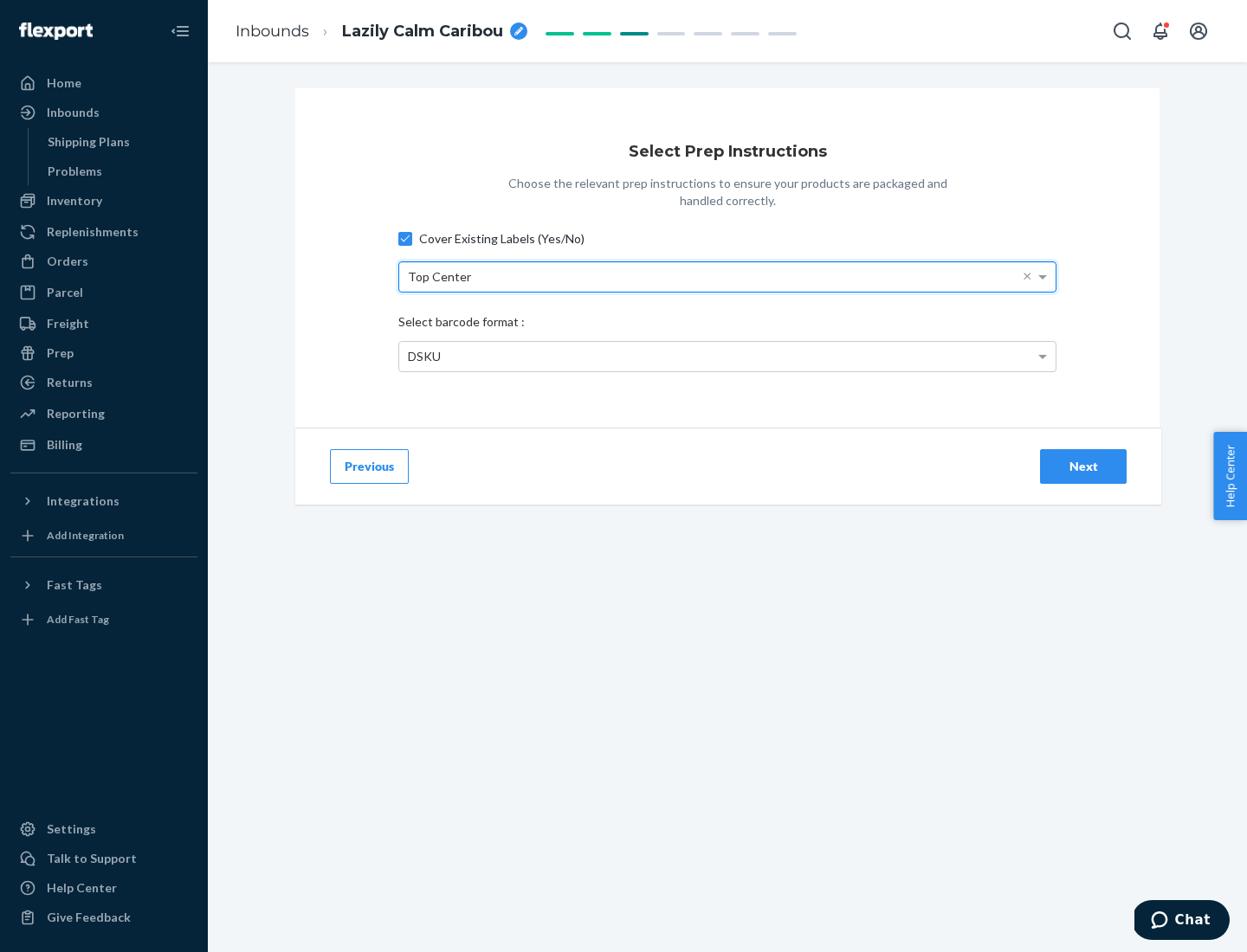
click at [727, 355] on div "DSKU" at bounding box center [727, 356] width 656 height 30
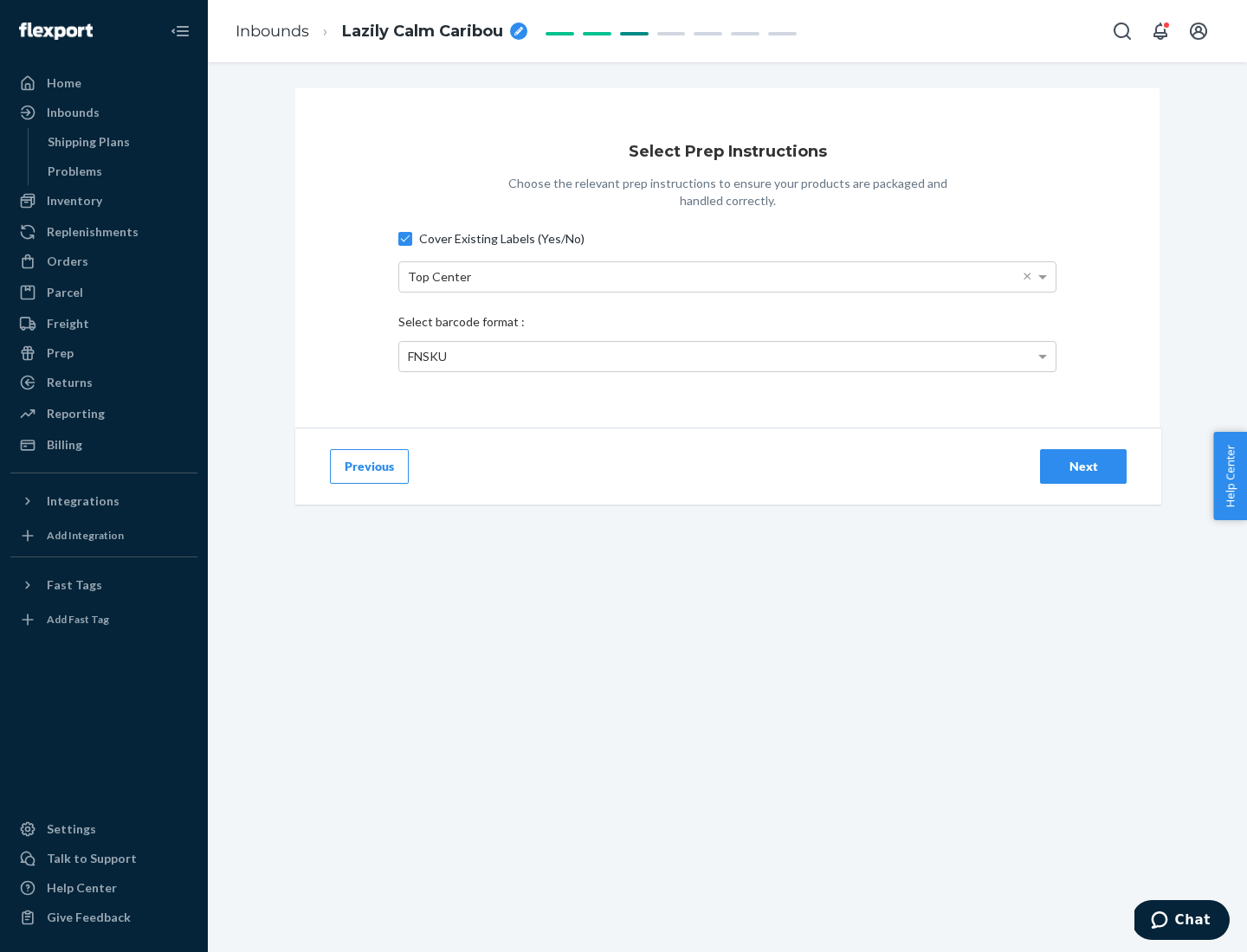
click at [1083, 465] on div "Next" at bounding box center [1083, 466] width 57 height 17
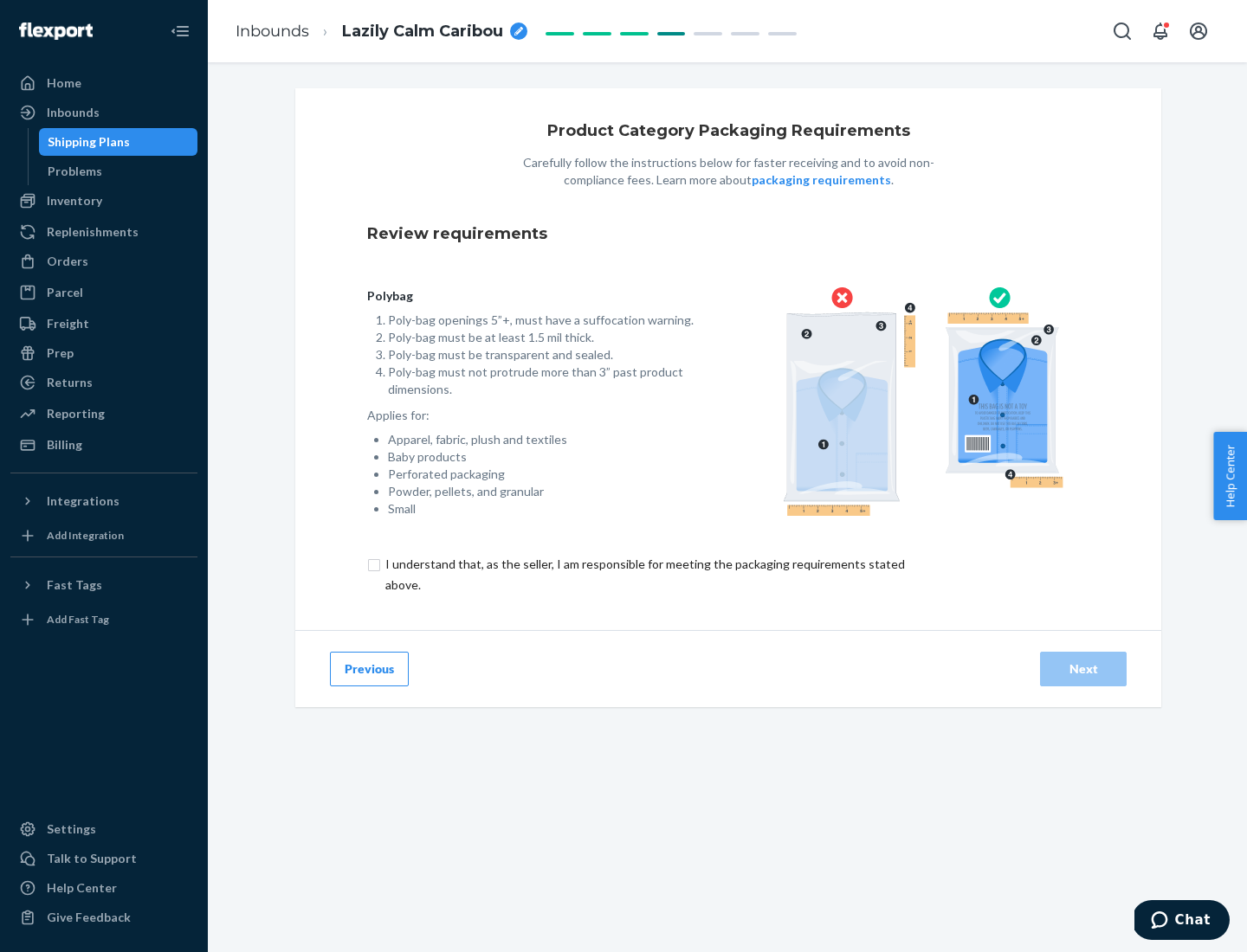
click at [644, 574] on input "checkbox" at bounding box center [654, 574] width 576 height 41
checkbox input "true"
click at [1083, 668] on div "Next" at bounding box center [1083, 668] width 57 height 17
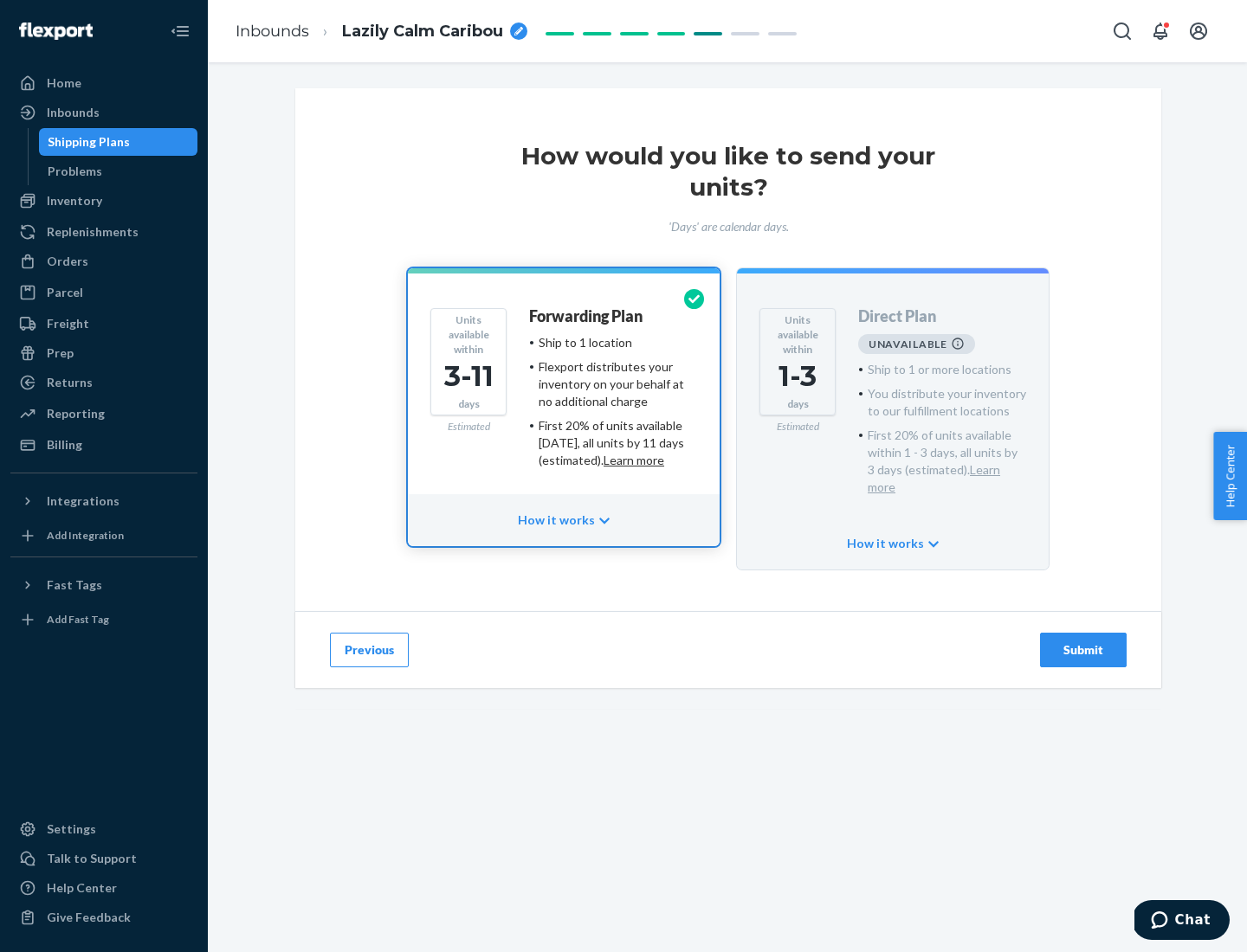
click at [587, 316] on h4 "Forwarding Plan" at bounding box center [585, 316] width 114 height 17
click at [1083, 642] on div "Submit" at bounding box center [1083, 650] width 57 height 17
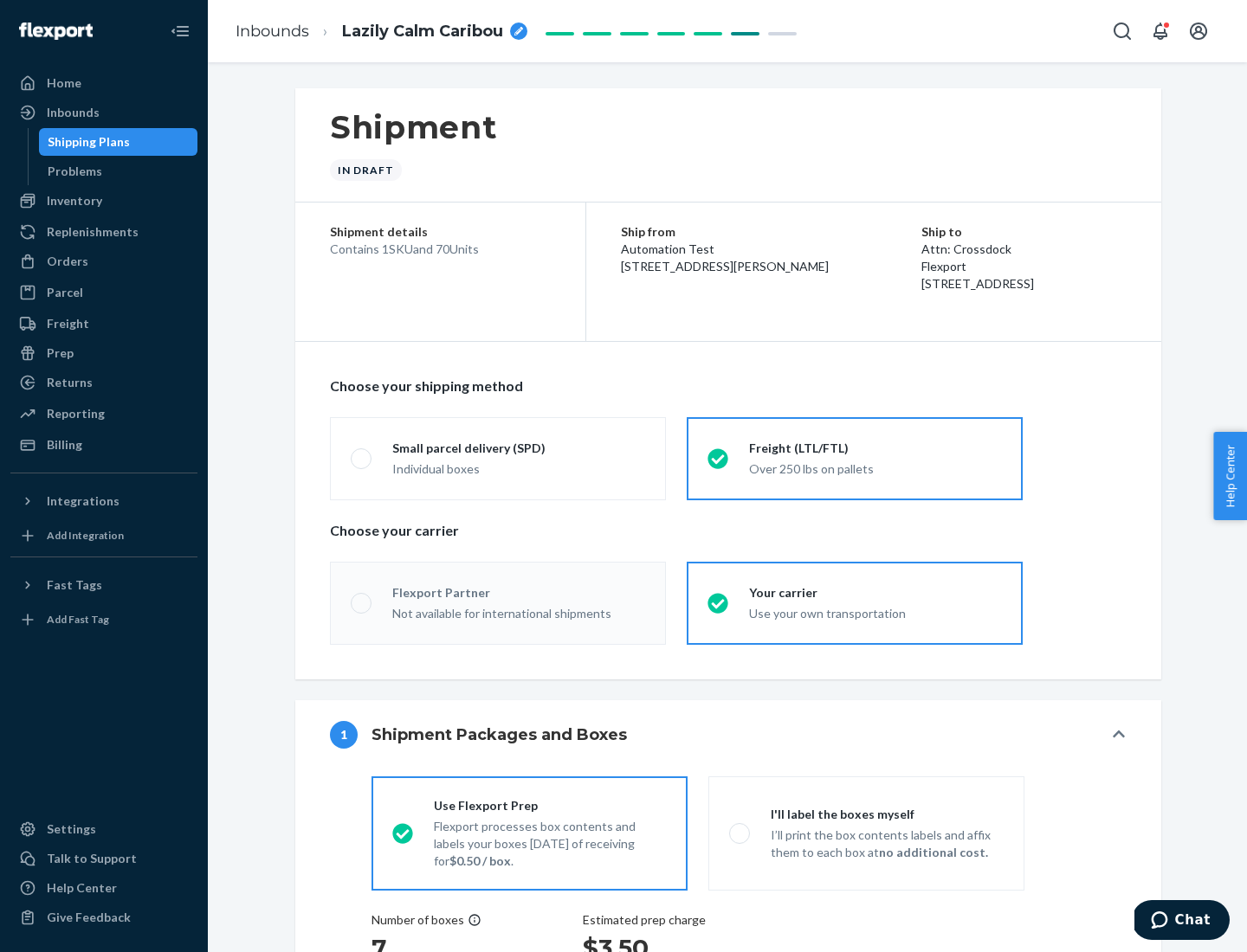
radio input "true"
radio input "false"
radio input "true"
radio input "false"
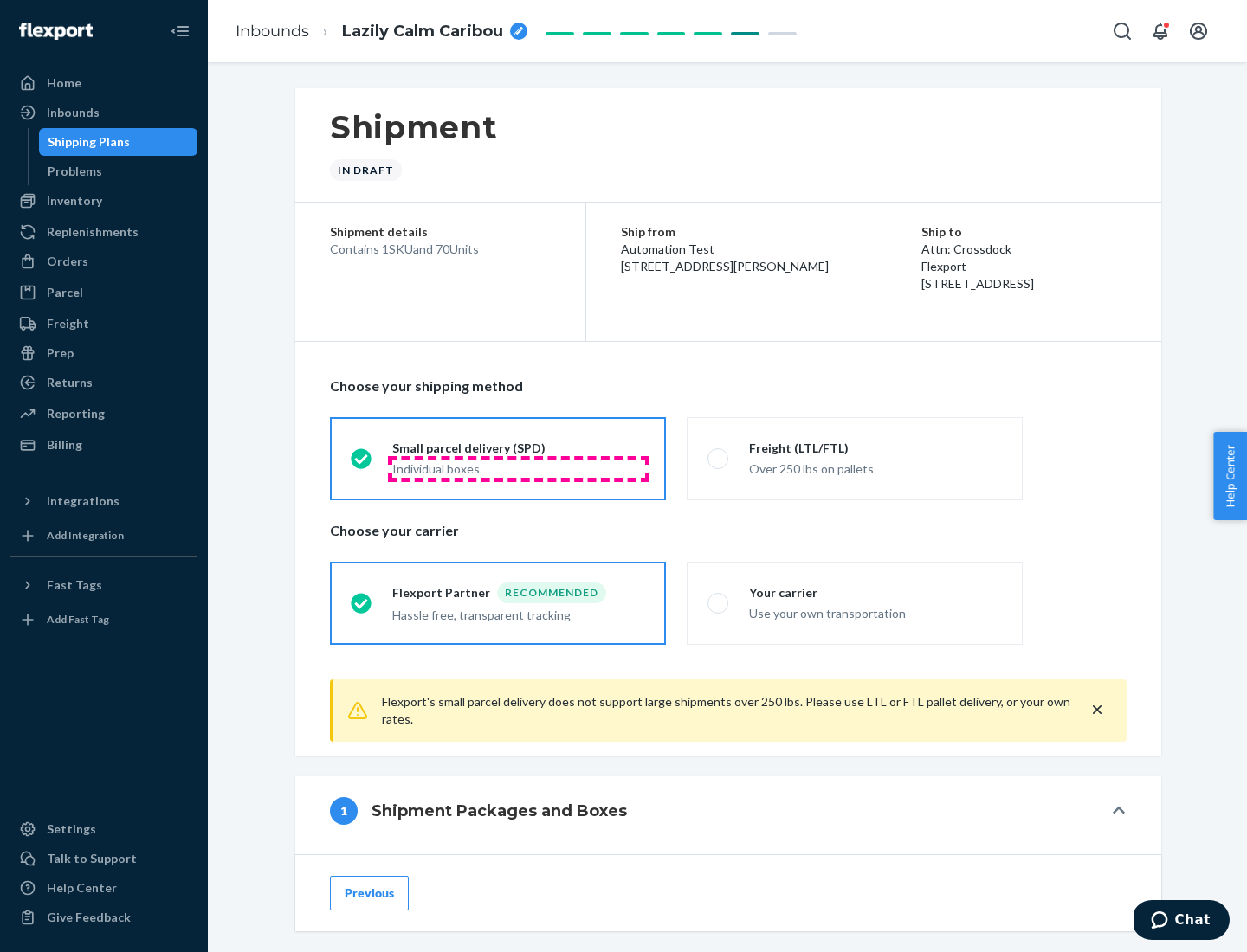
click at [518, 468] on div "Individual boxes" at bounding box center [518, 468] width 252 height 17
click at [362, 463] on input "Small parcel delivery (SPD) Individual boxes" at bounding box center [356, 458] width 12 height 12
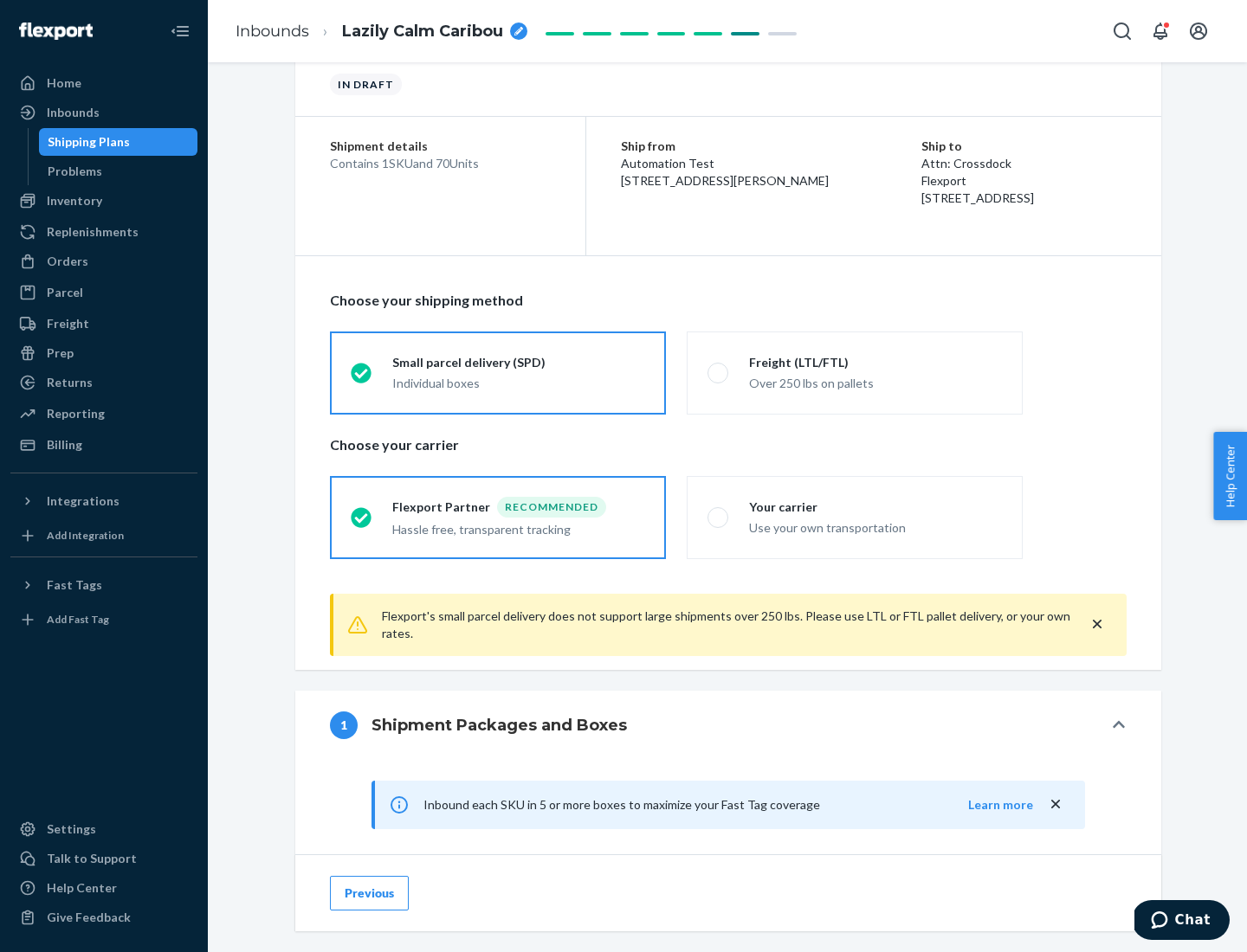
click at [518, 506] on div "Recommended" at bounding box center [551, 506] width 109 height 21
click at [362, 512] on input "Flexport Partner Recommended Hassle free, transparent tracking" at bounding box center [356, 517] width 12 height 12
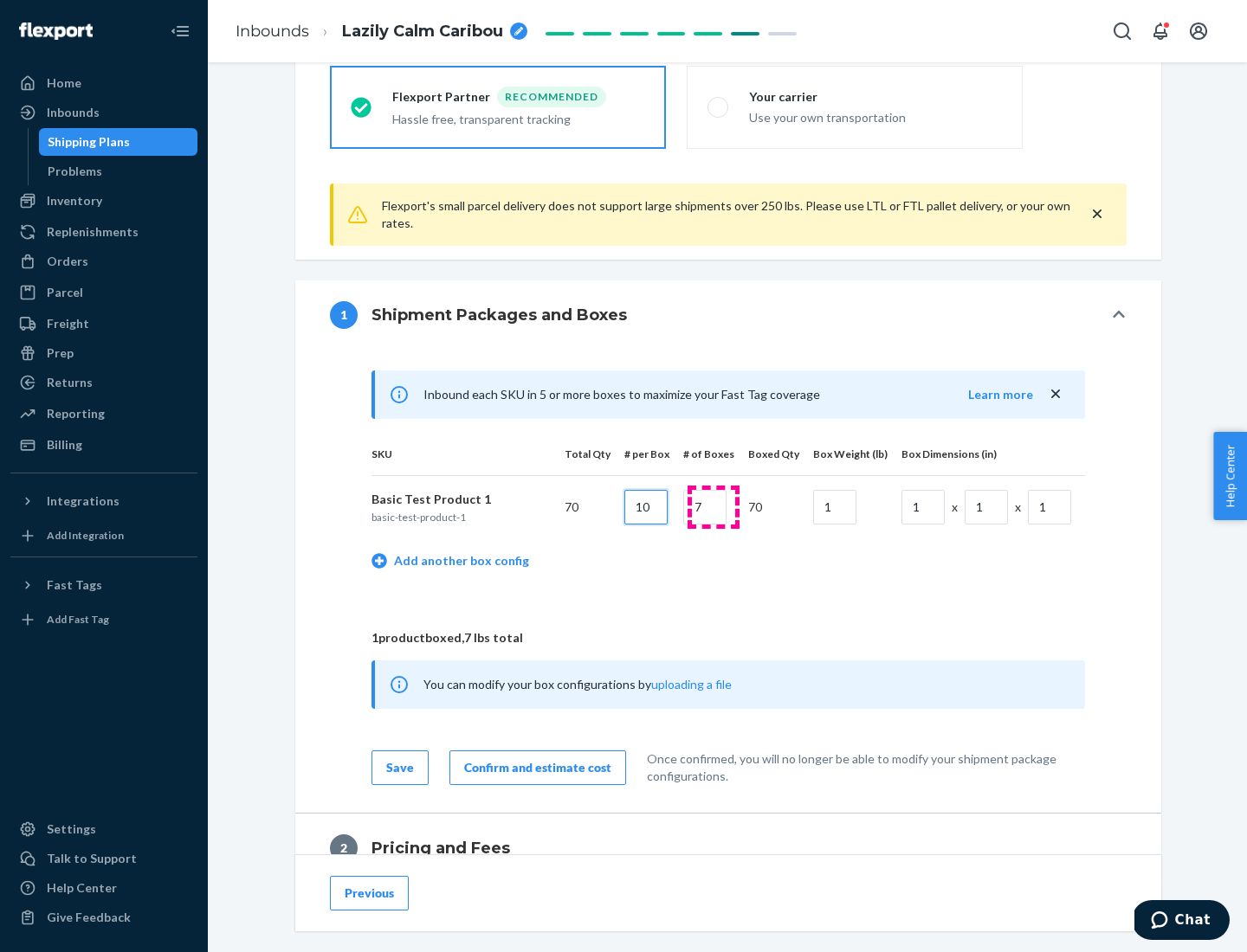
type input "10"
type input "7"
type input "1"
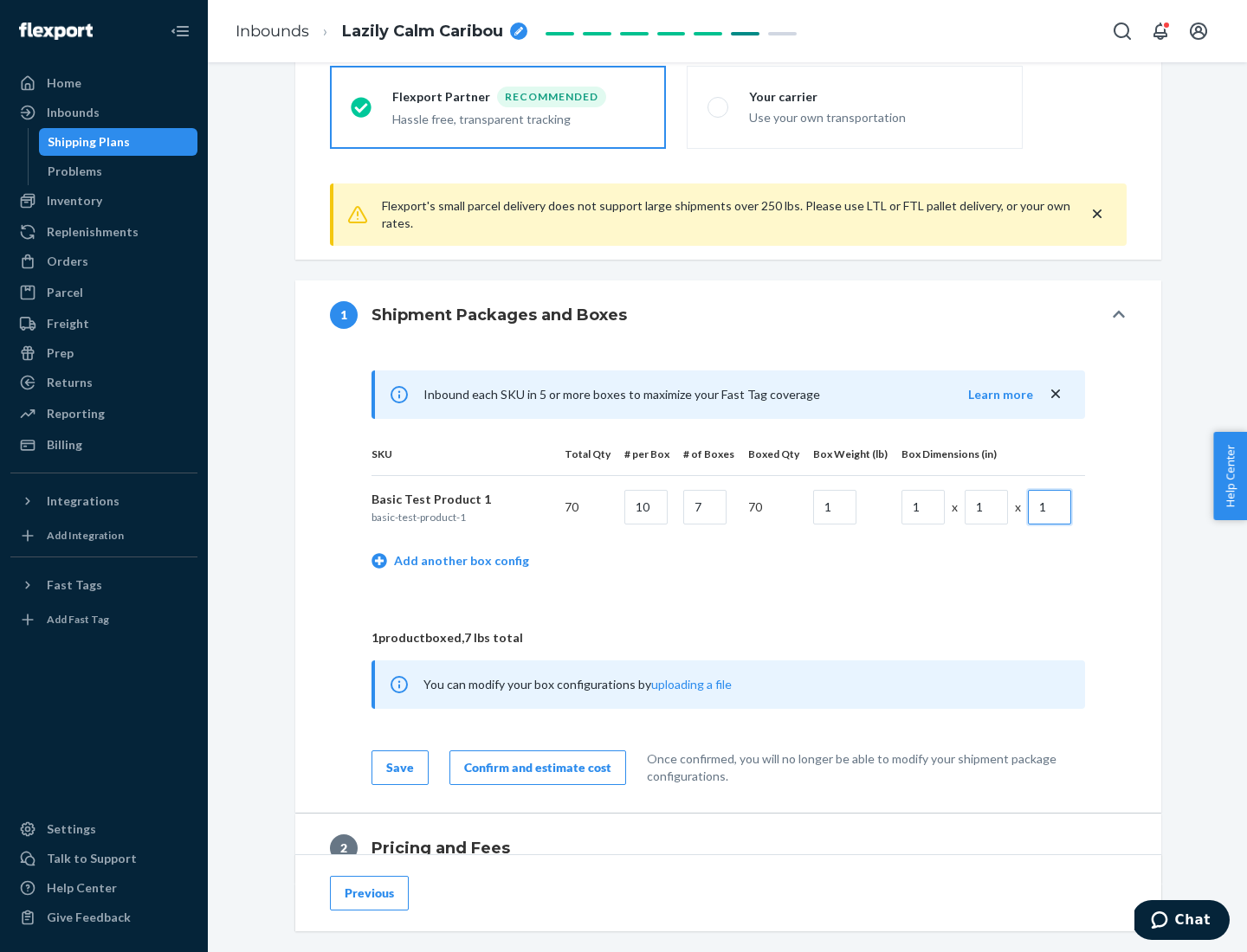
scroll to position [756, 0]
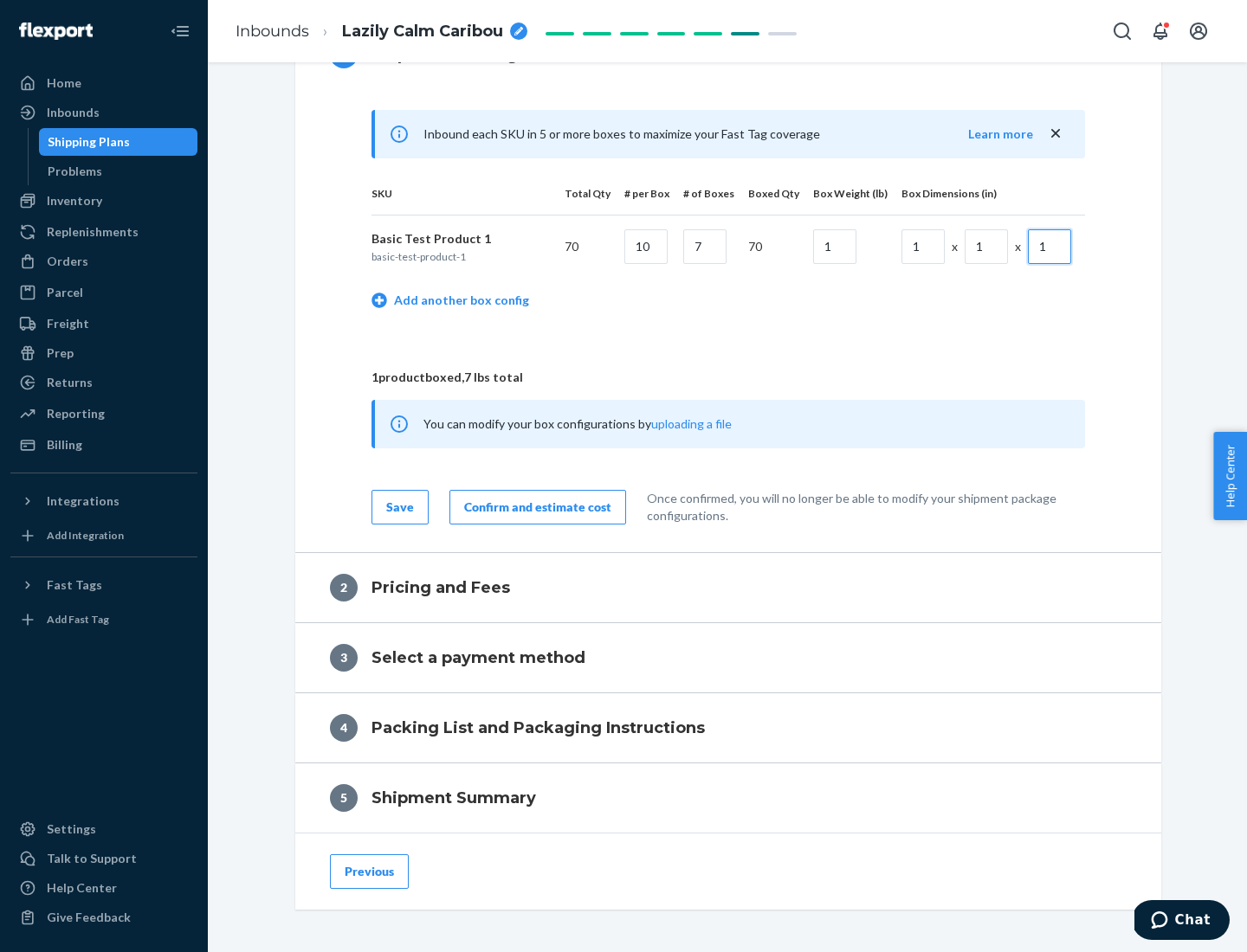
type input "1"
click at [534, 506] on div "Confirm and estimate cost" at bounding box center [537, 506] width 147 height 17
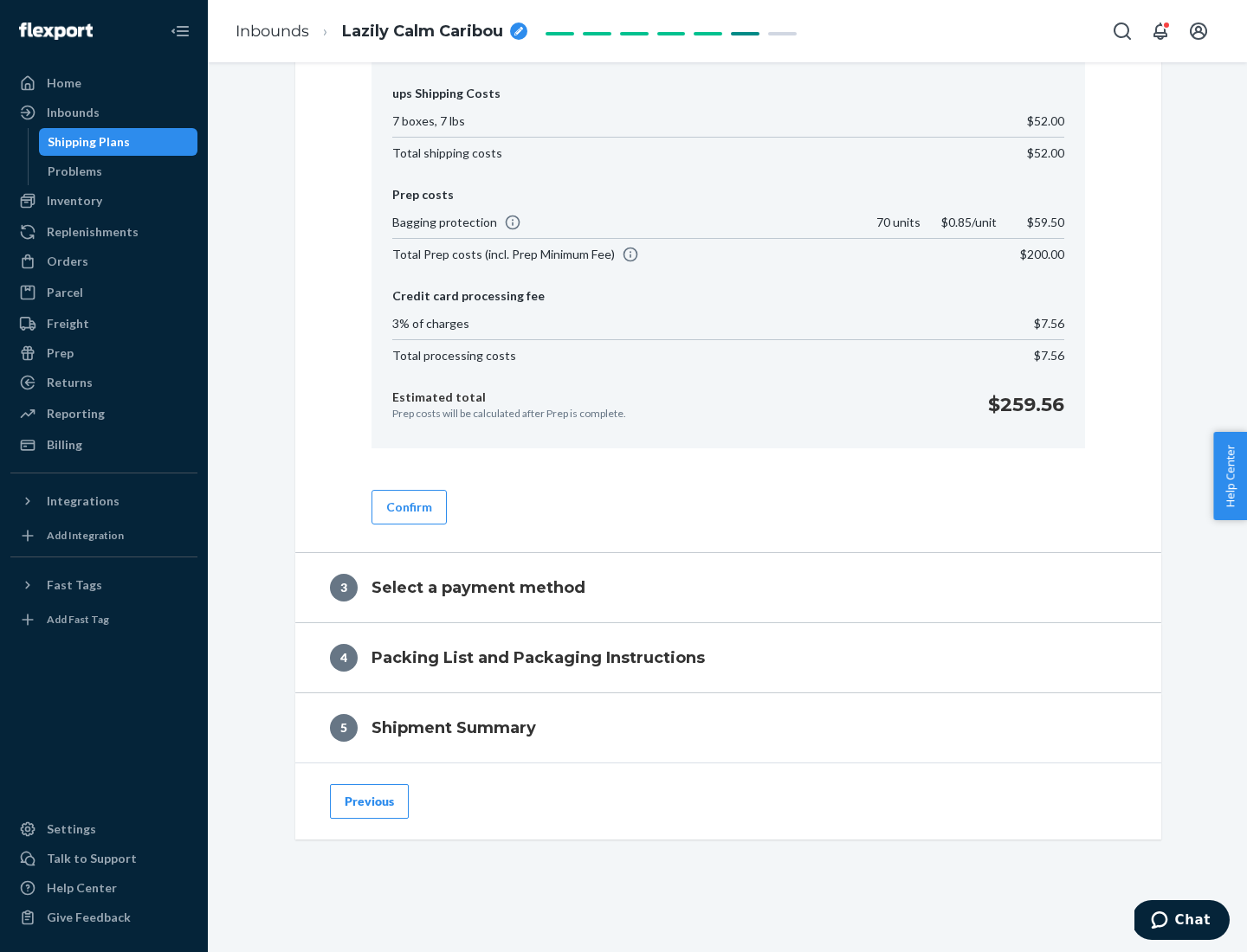
click at [408, 506] on button "Confirm" at bounding box center [409, 506] width 75 height 35
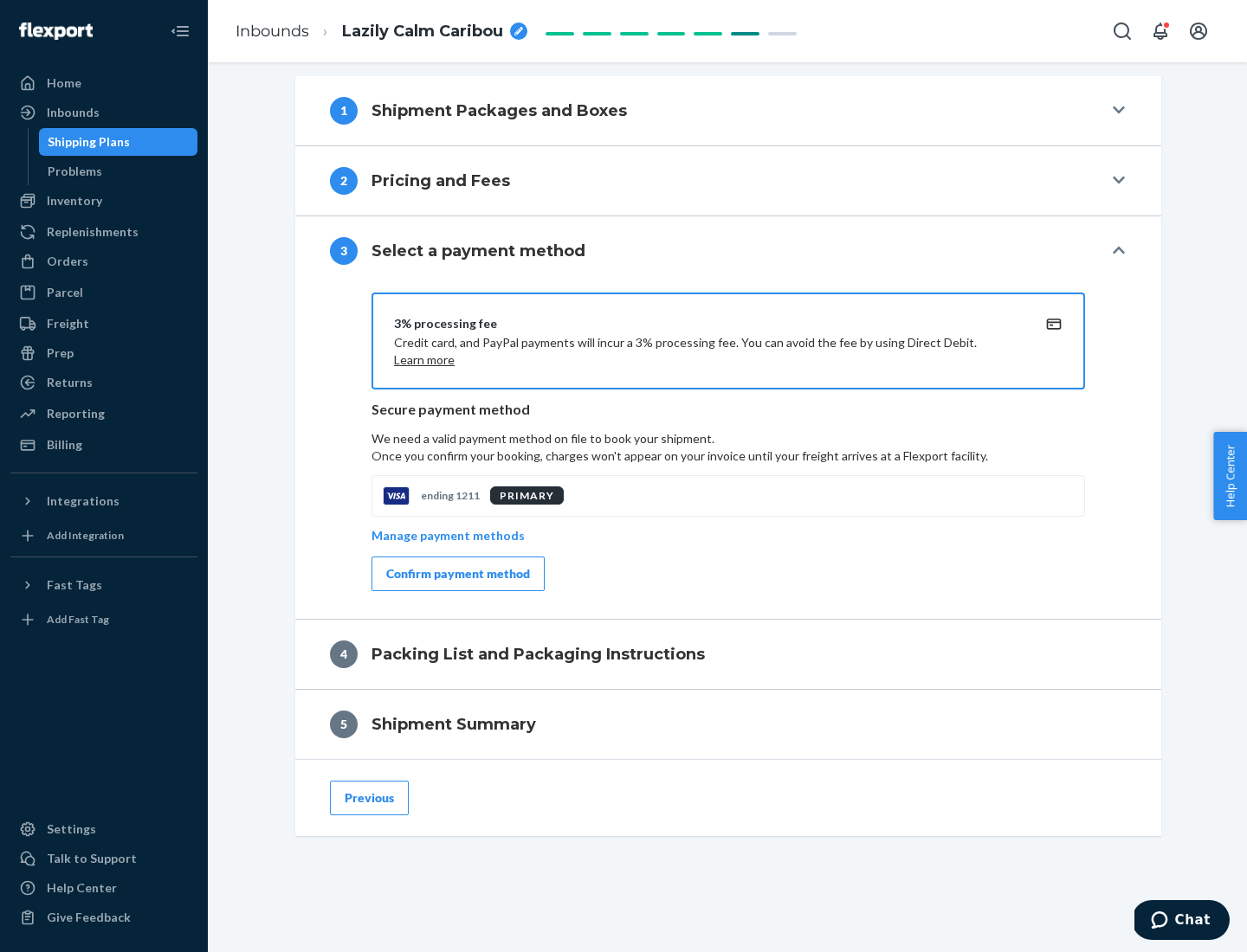
scroll to position [700, 0]
click at [457, 574] on div "Confirm payment method" at bounding box center [457, 574] width 144 height 17
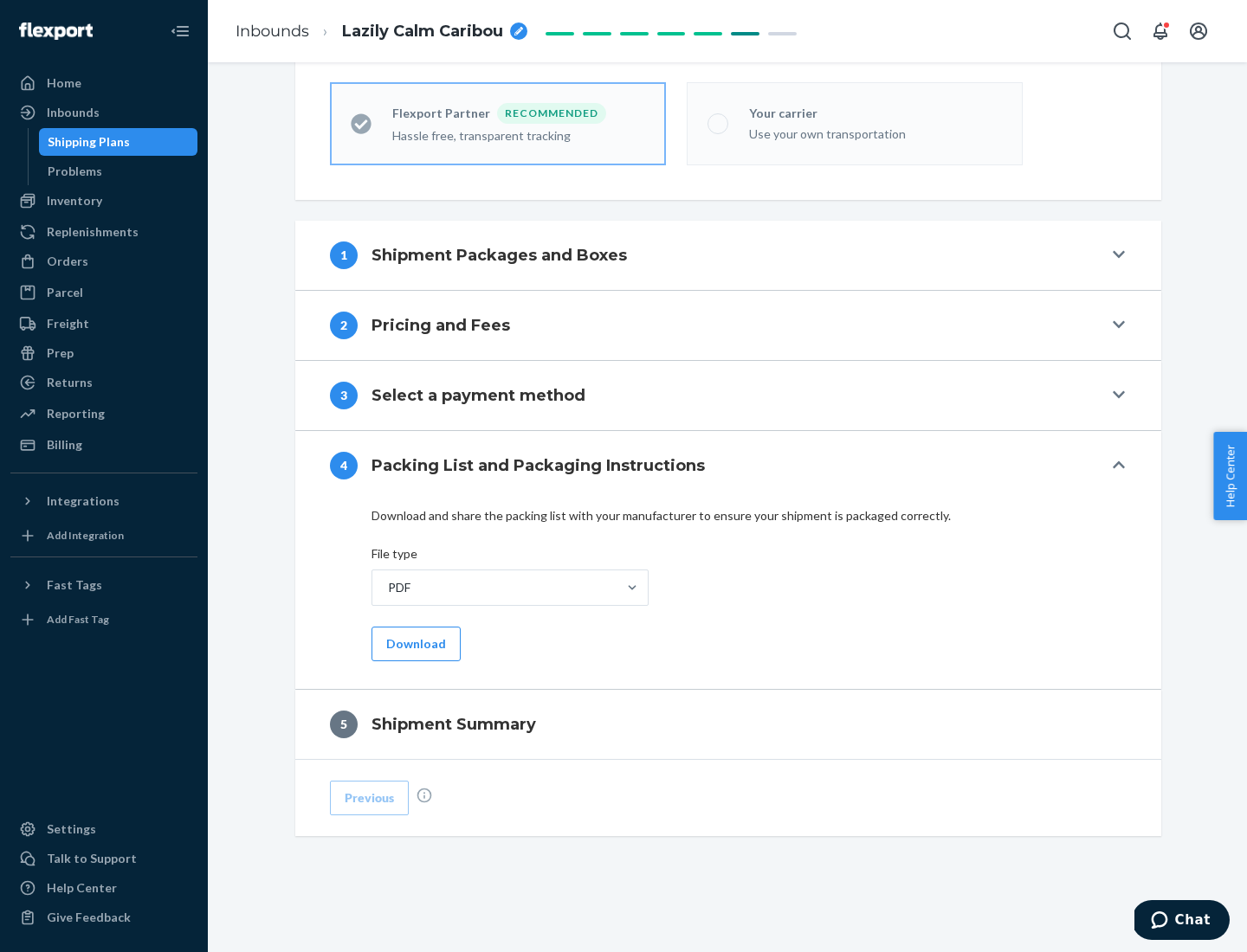
scroll to position [480, 0]
click at [414, 643] on button "Download" at bounding box center [416, 643] width 90 height 35
